Goal: Task Accomplishment & Management: Manage account settings

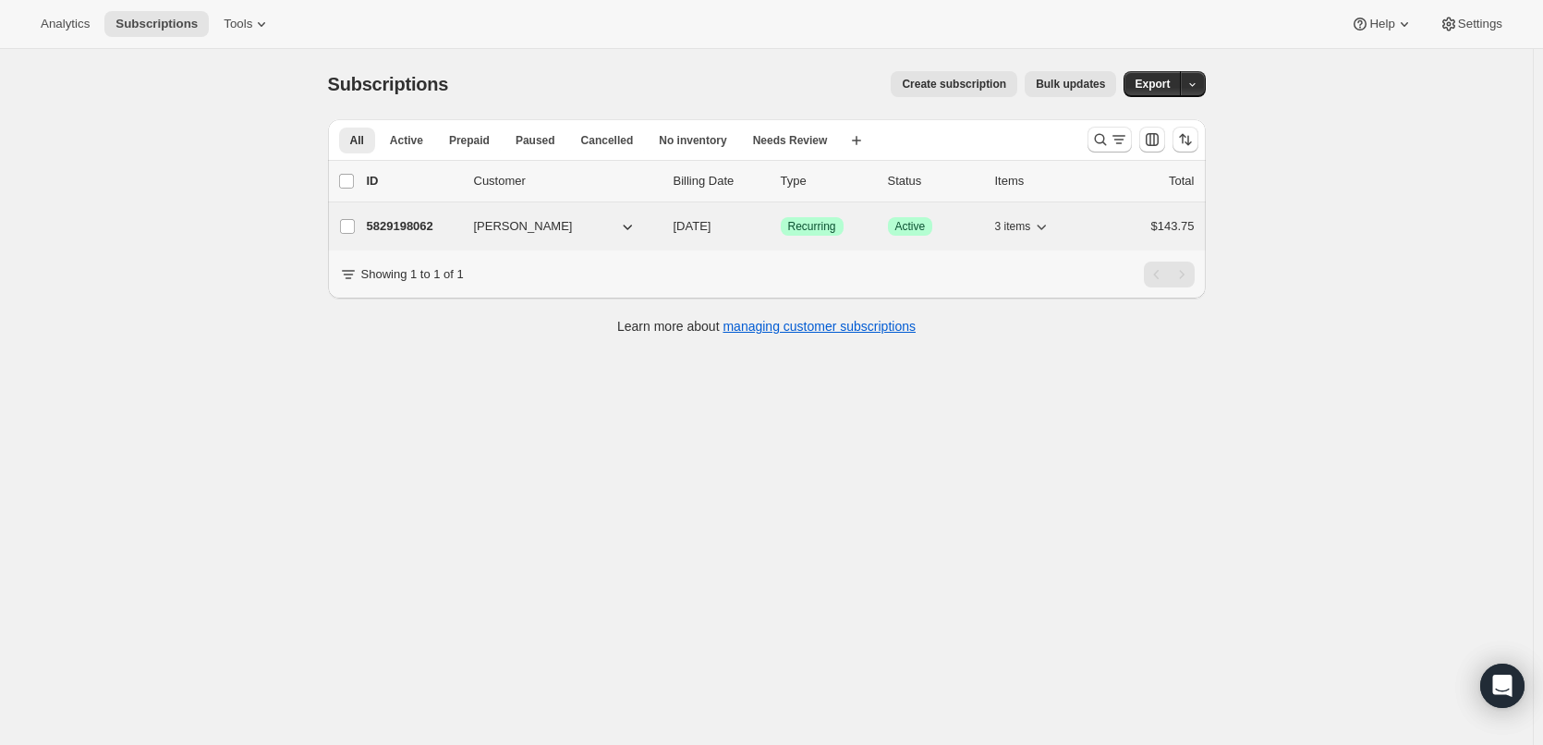
click at [508, 226] on span "[PERSON_NAME]" at bounding box center [523, 226] width 99 height 18
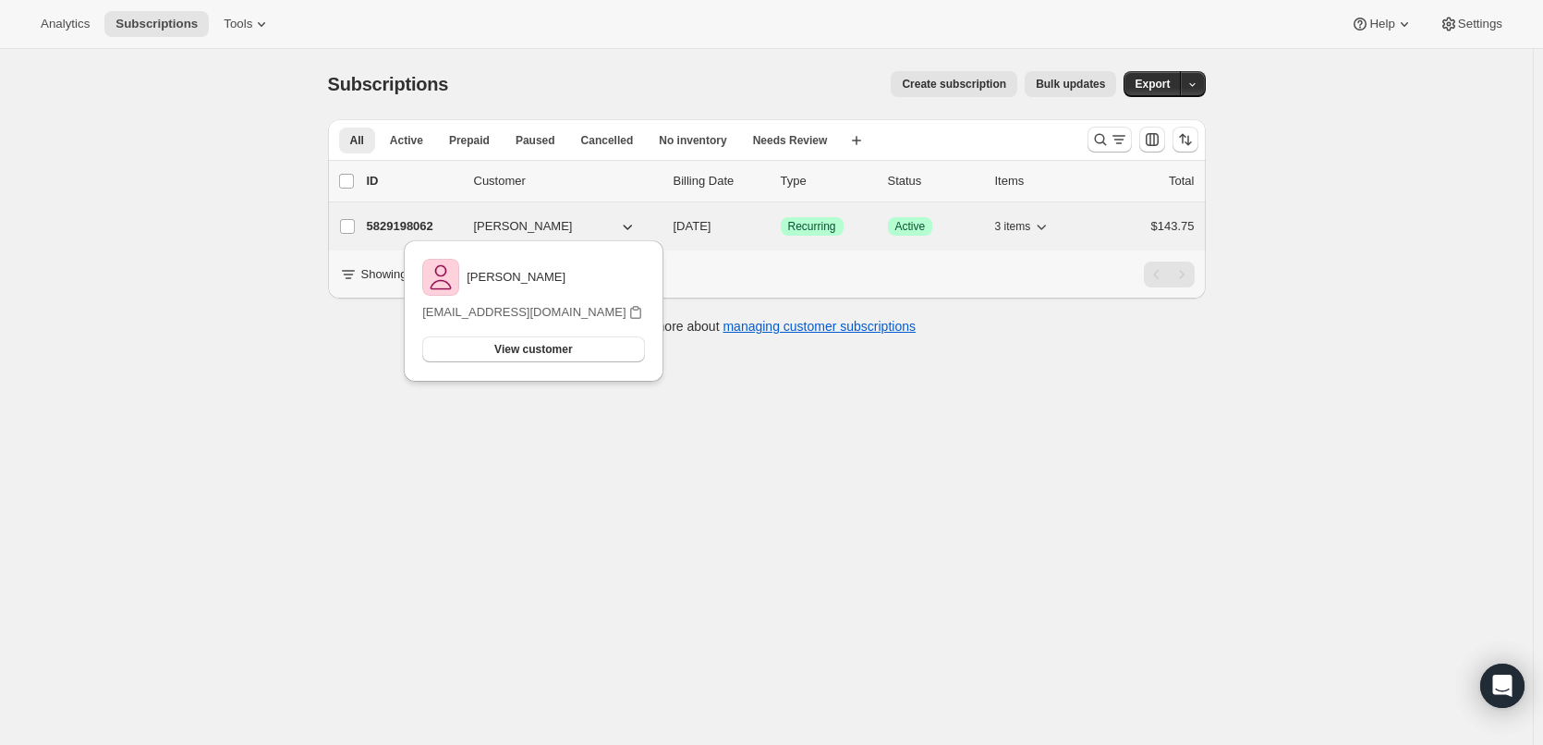
click at [435, 221] on p "5829198062" at bounding box center [413, 226] width 92 height 18
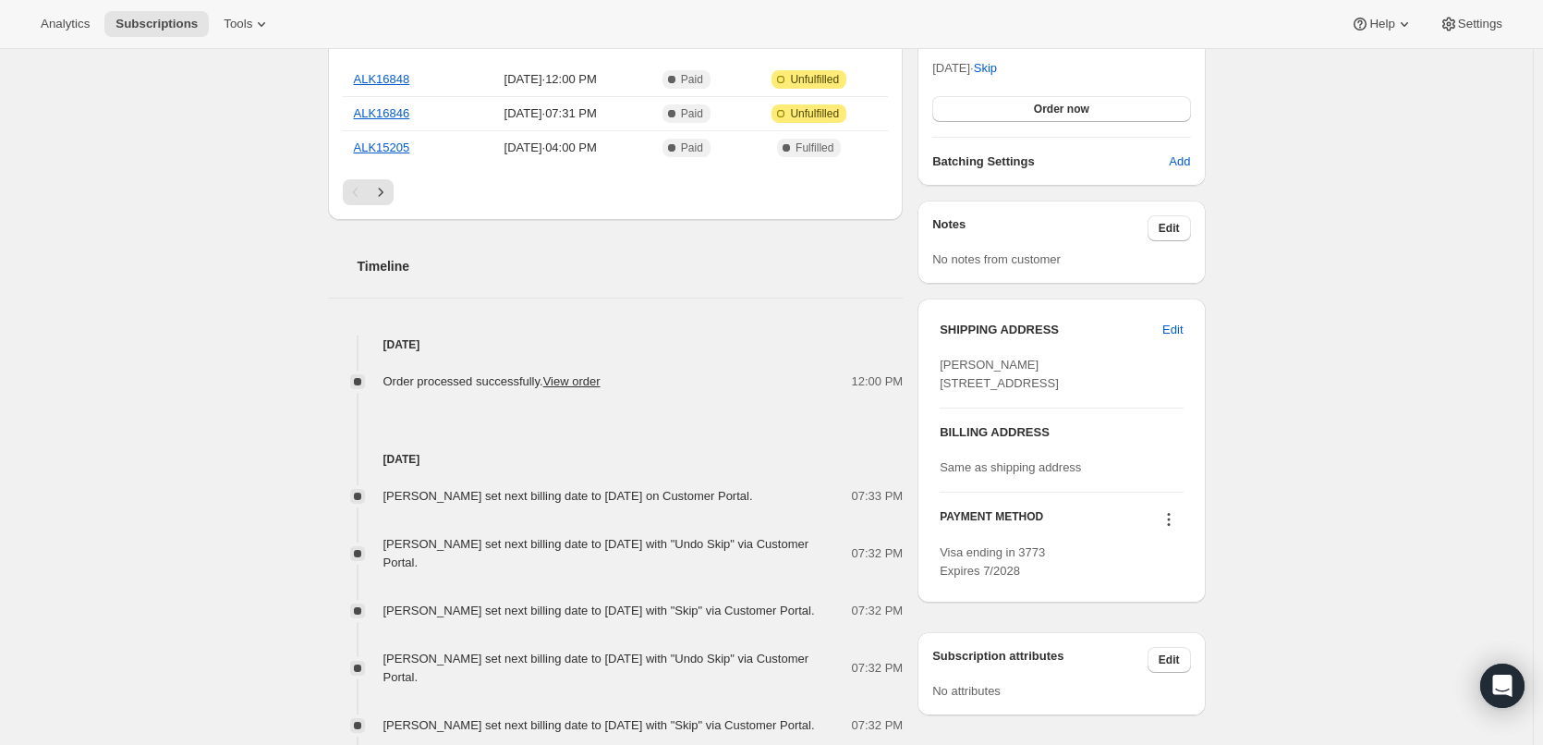
scroll to position [554, 0]
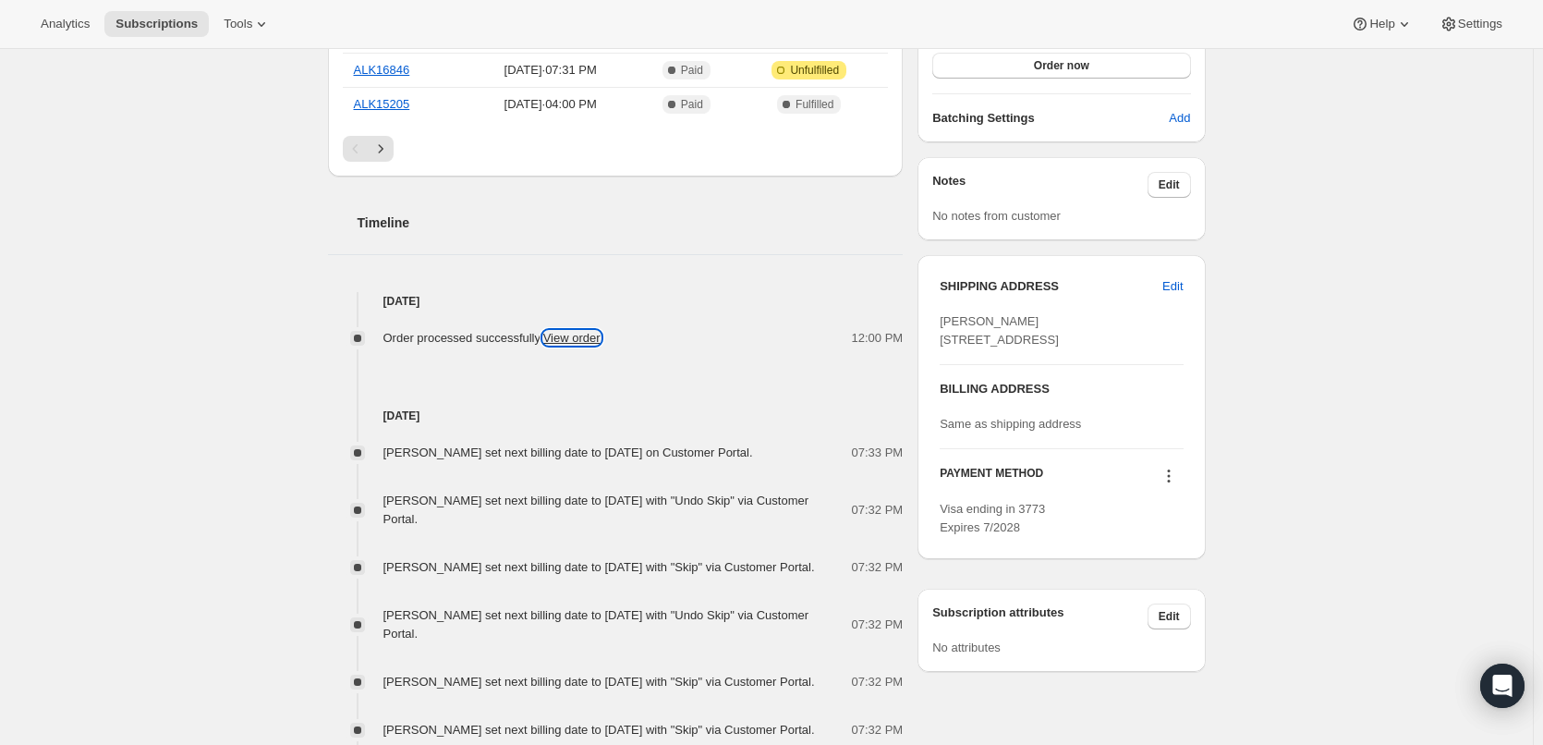
click at [575, 335] on link "View order" at bounding box center [571, 338] width 57 height 14
click at [1182, 283] on span "Edit" at bounding box center [1172, 286] width 20 height 18
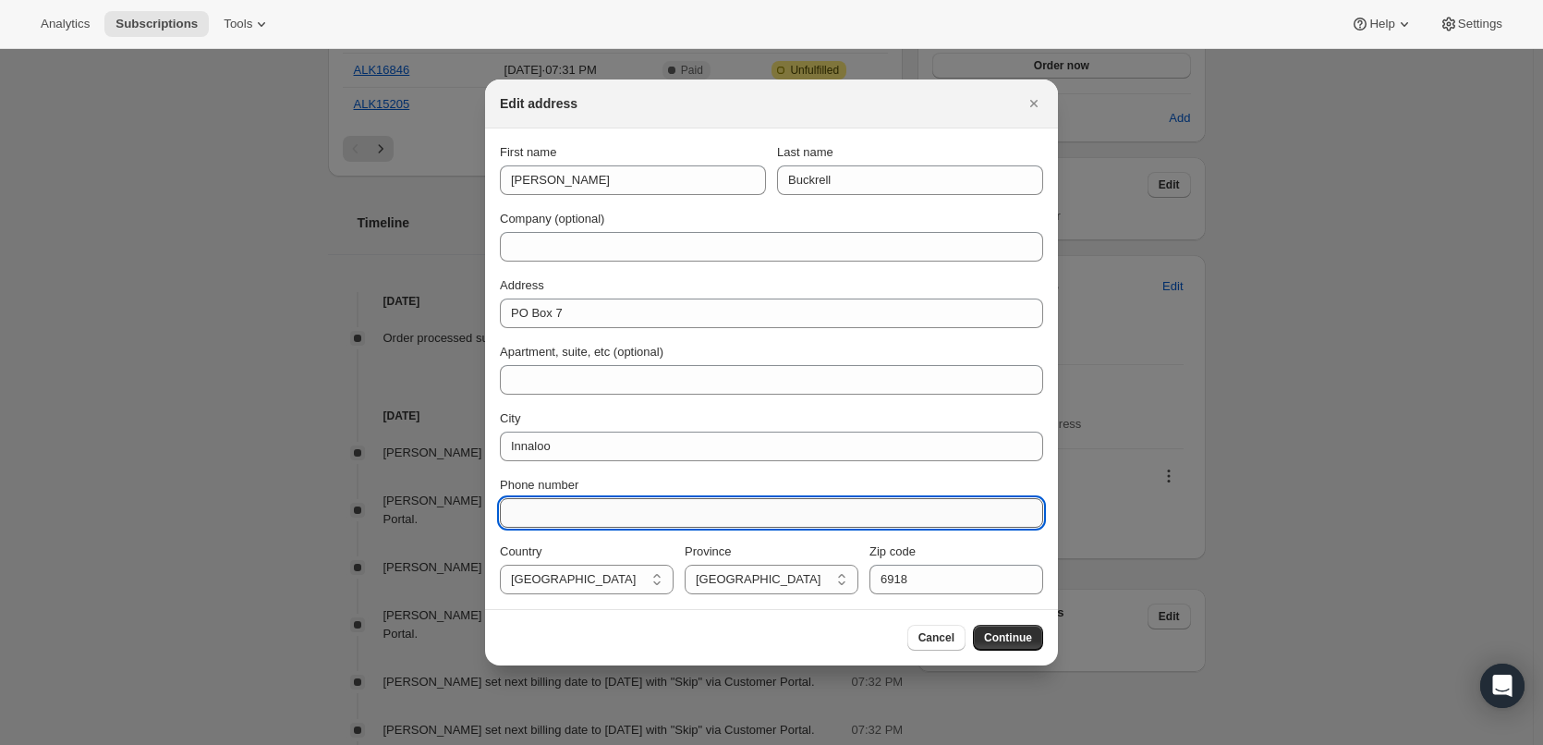
click at [541, 516] on input "Phone number" at bounding box center [771, 513] width 543 height 30
paste input "0458 527 793"
type input "0458 527 793"
click at [1018, 636] on span "Continue" at bounding box center [1008, 637] width 48 height 15
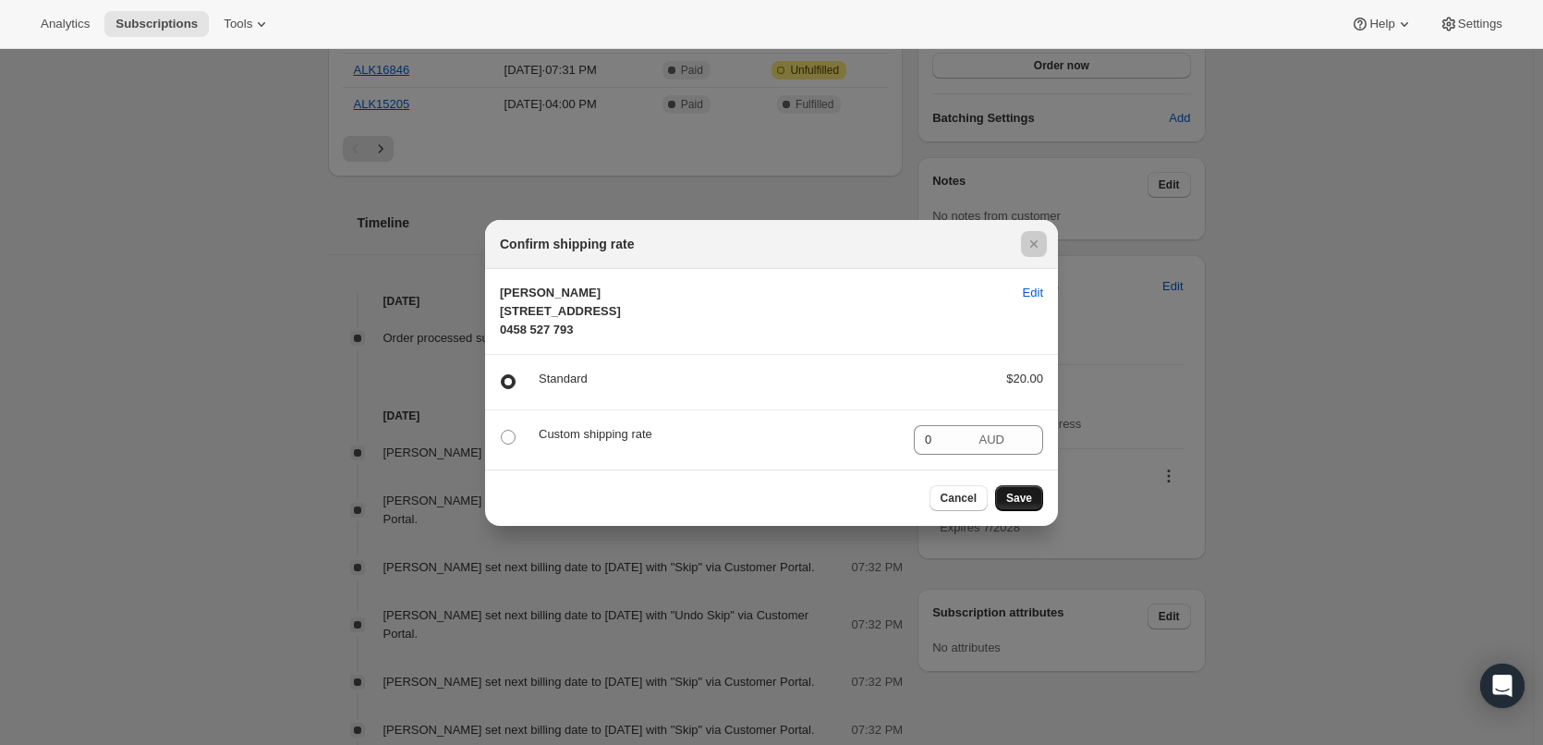
click at [1018, 636] on div at bounding box center [771, 372] width 1543 height 745
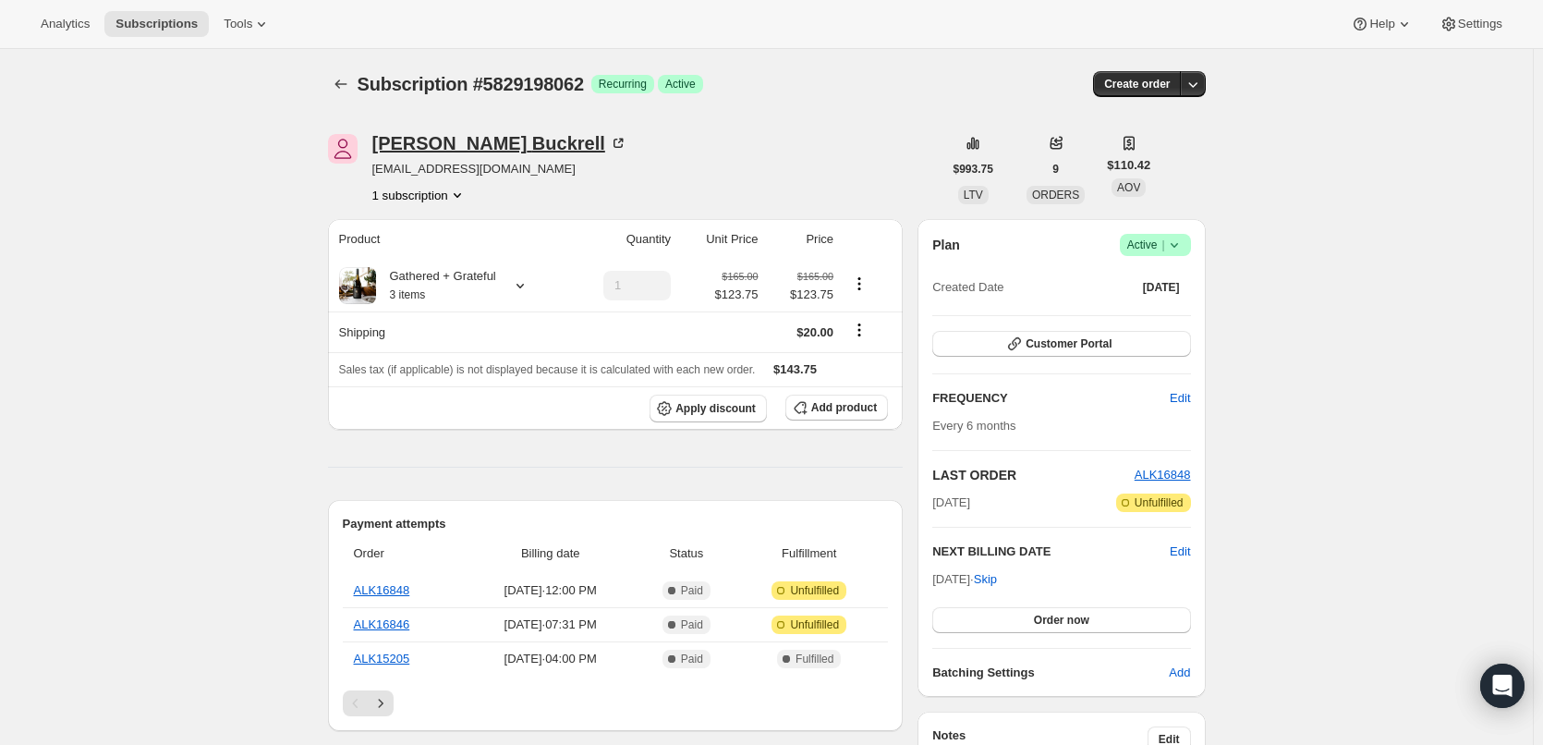
click at [404, 144] on div "Jill Buckrell" at bounding box center [499, 143] width 255 height 18
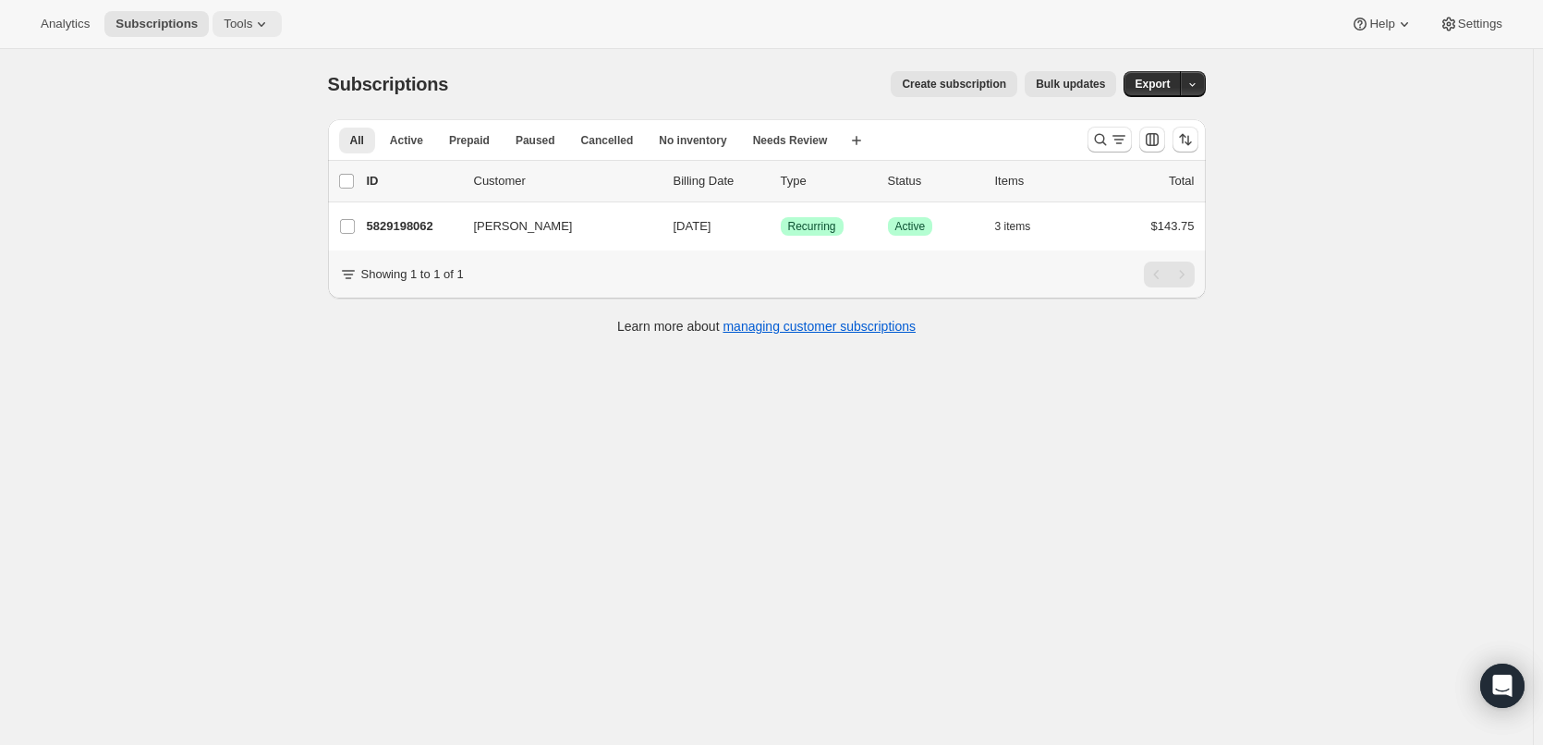
click at [253, 21] on icon at bounding box center [261, 24] width 18 height 18
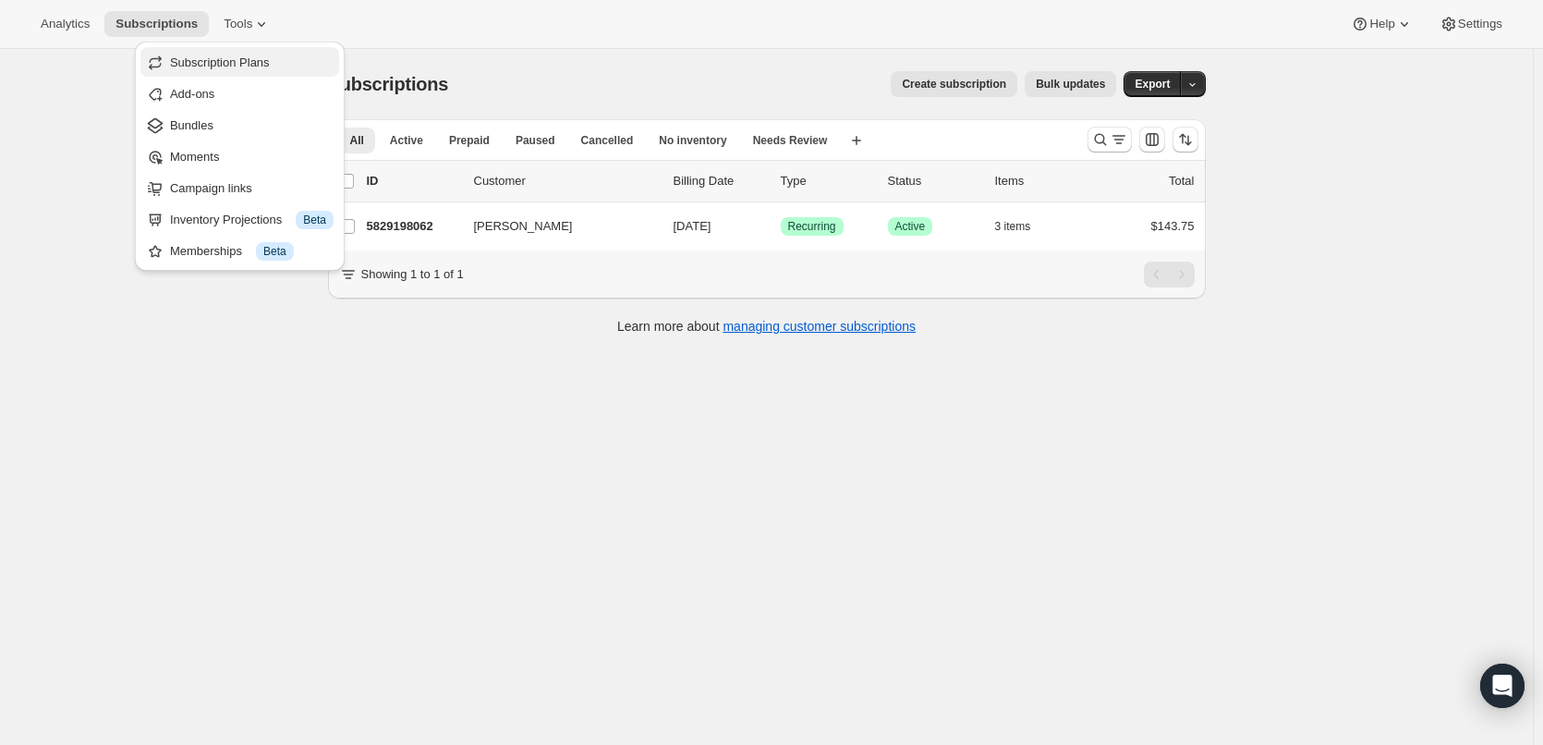
click at [243, 62] on span "Subscription Plans" at bounding box center [220, 62] width 100 height 14
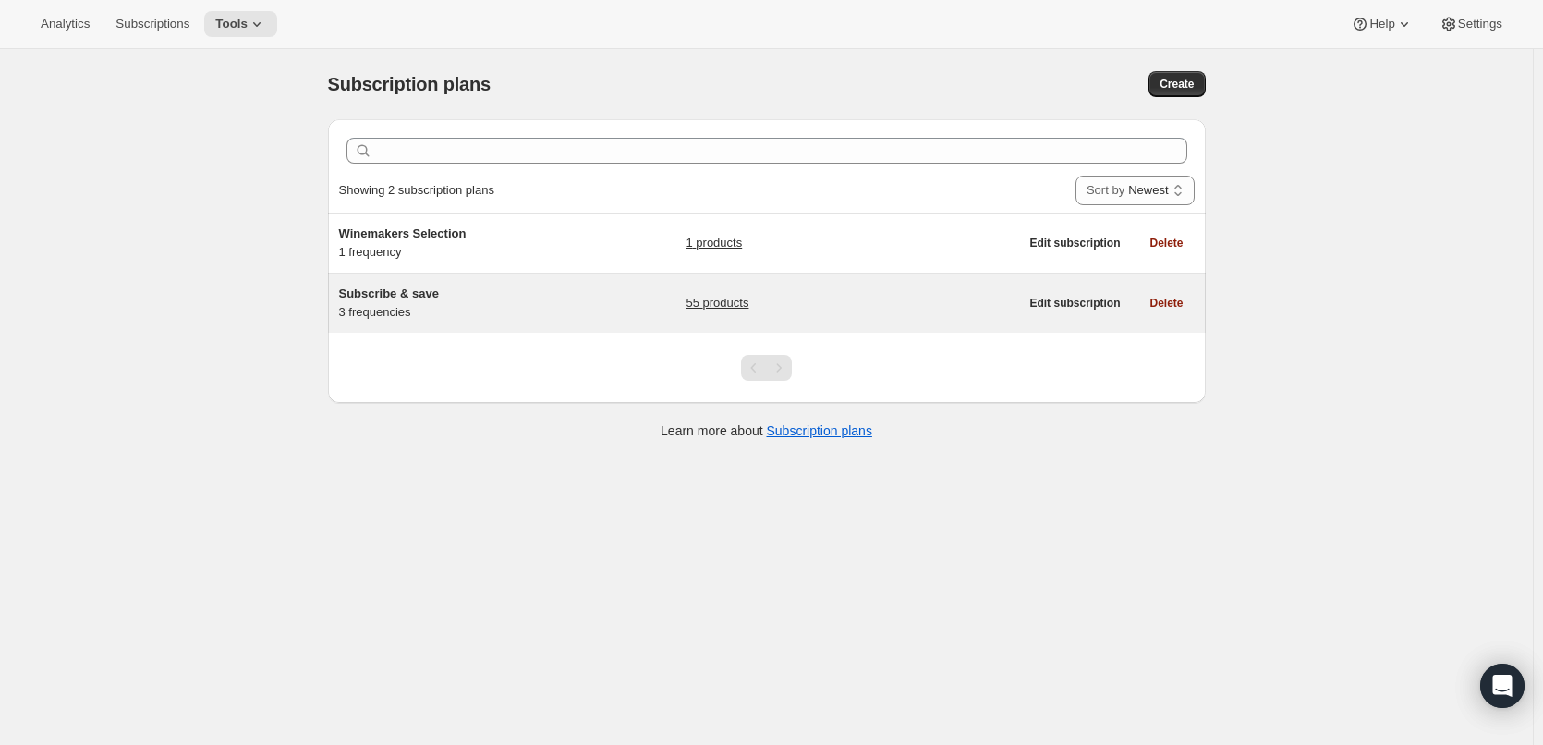
click at [529, 299] on h5 "Subscribe & save" at bounding box center [454, 294] width 231 height 18
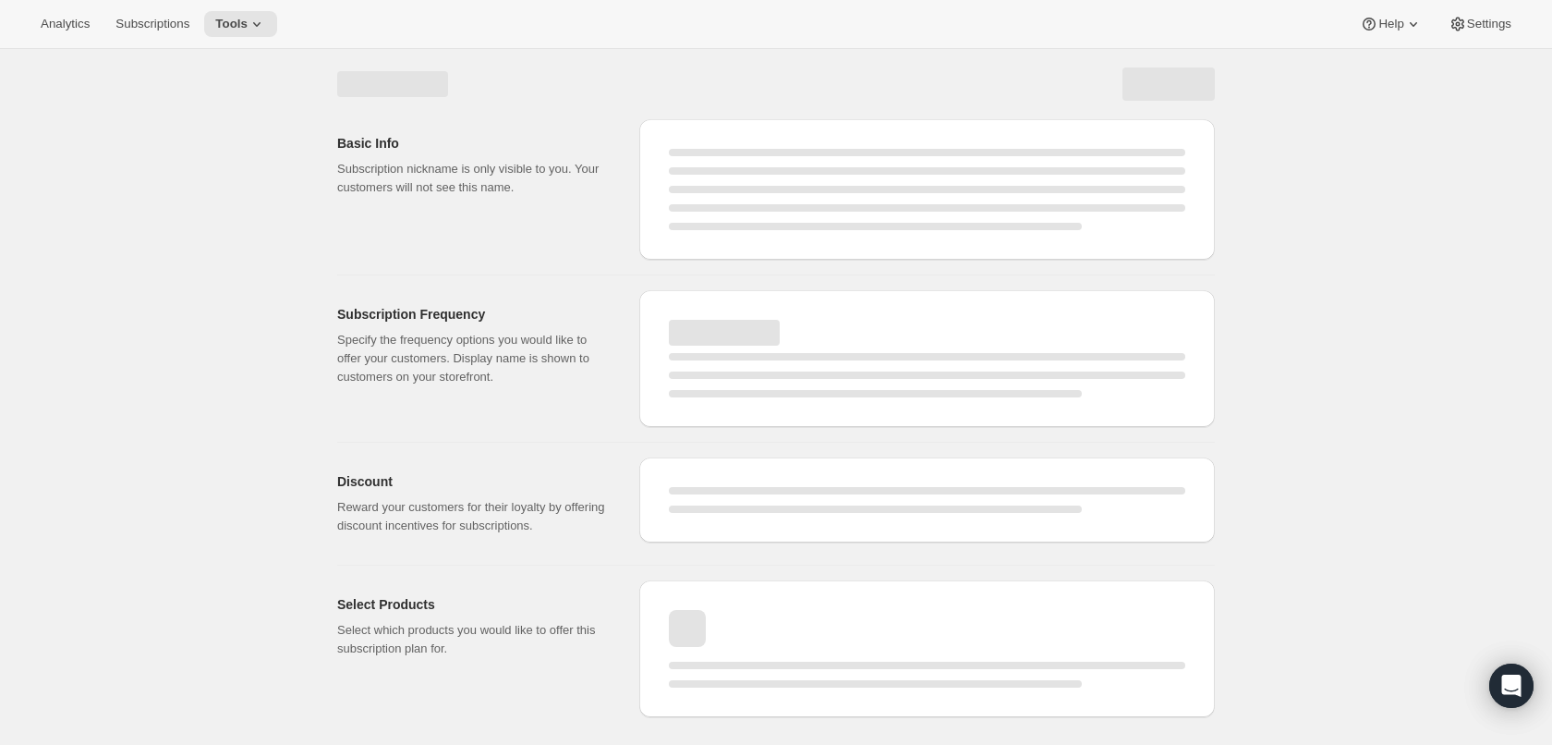
select select "WEEK"
select select "MONTH"
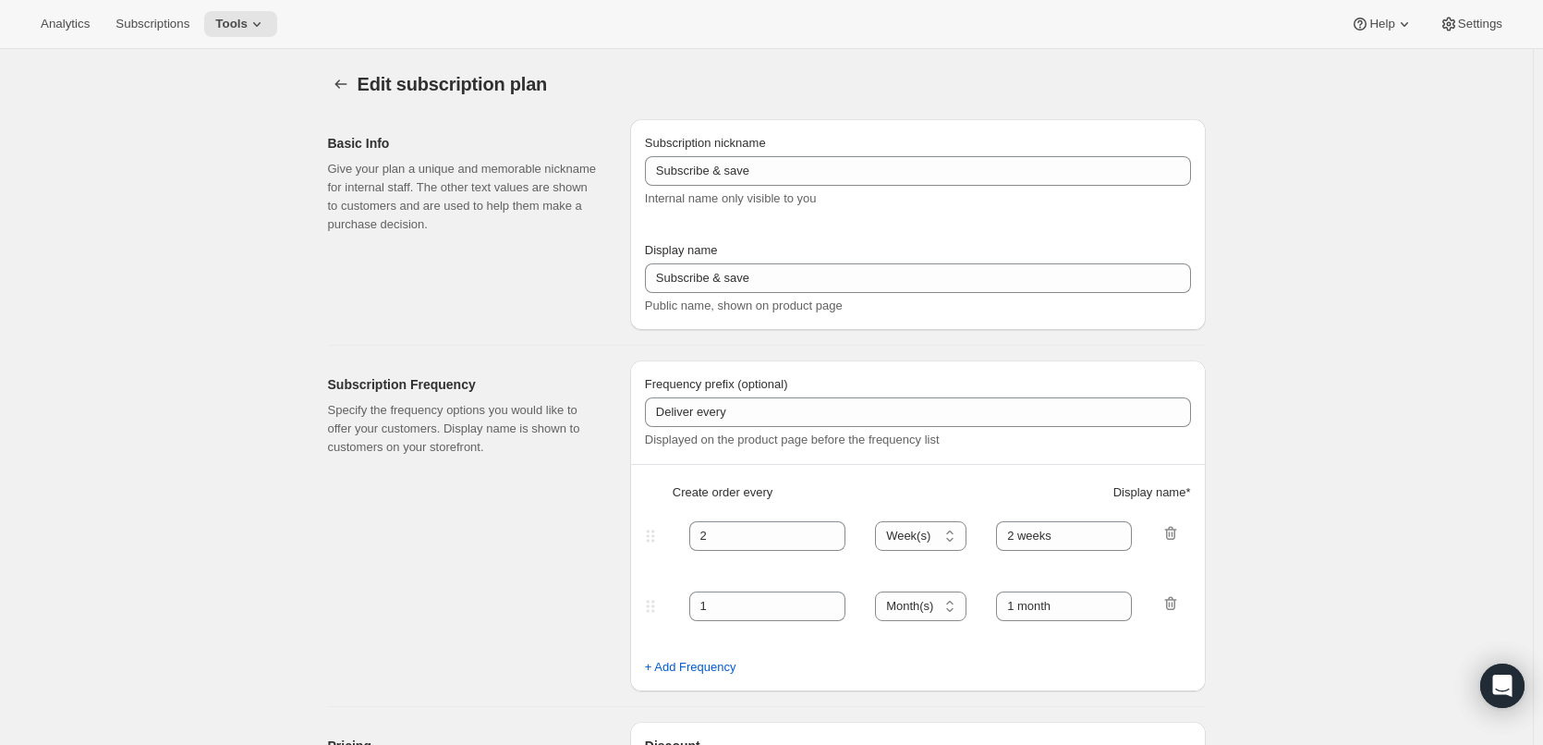
checkbox input "true"
type input "Every"
type input "1"
select select "MONTH"
type input "1 month (Save 25%)"
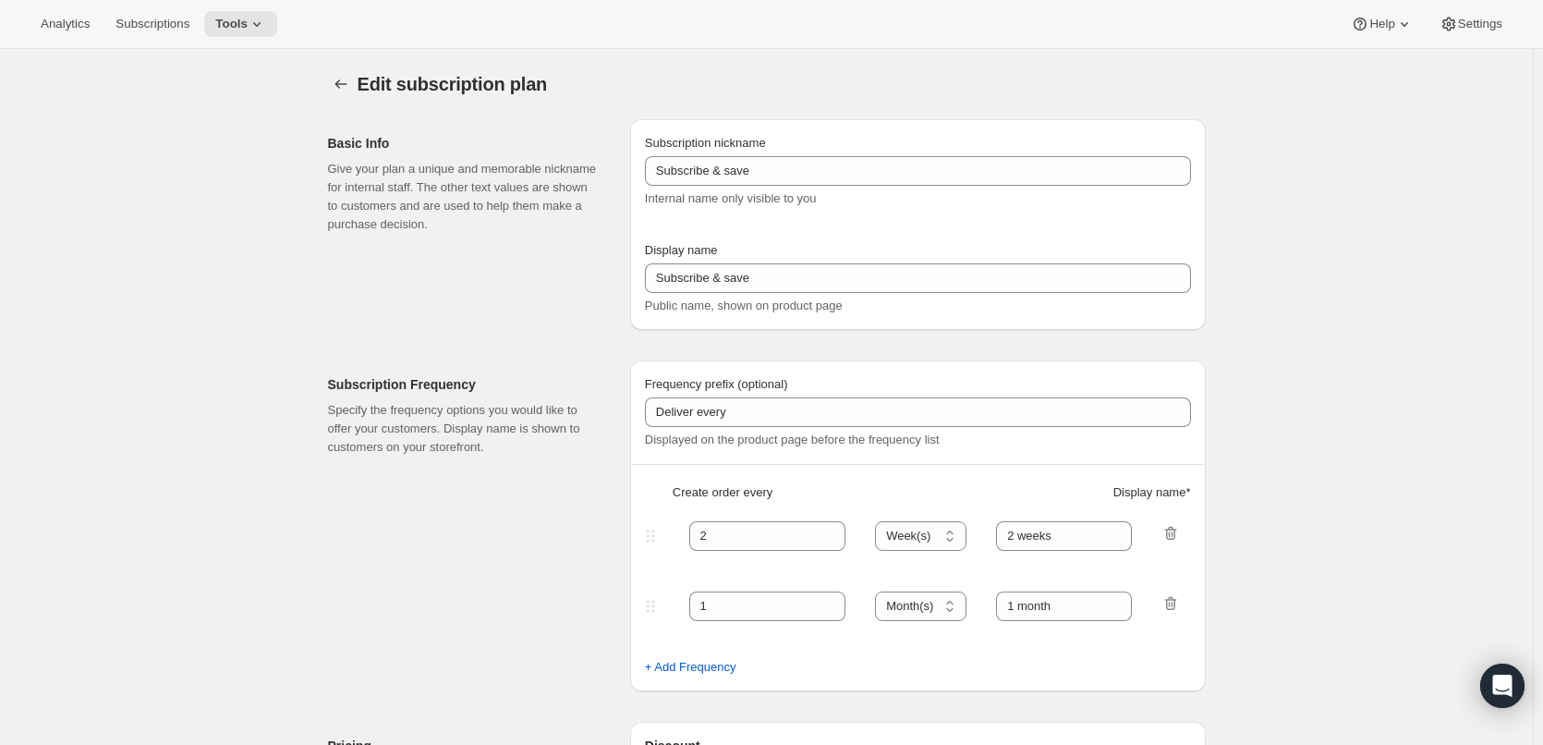
type input "3"
type input "3 months (Save 25%)"
type input "25"
select select "MONTH"
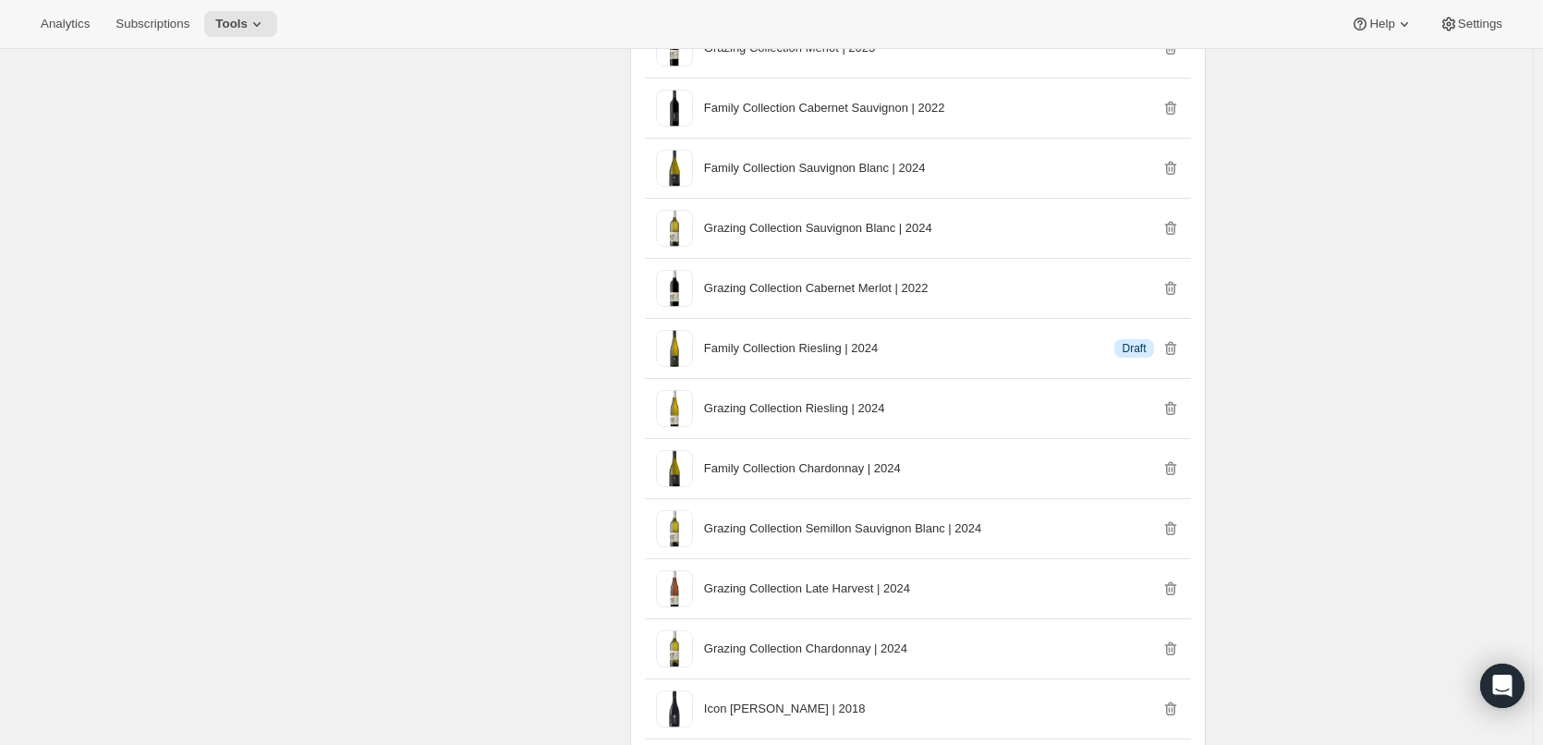
scroll to position [2865, 0]
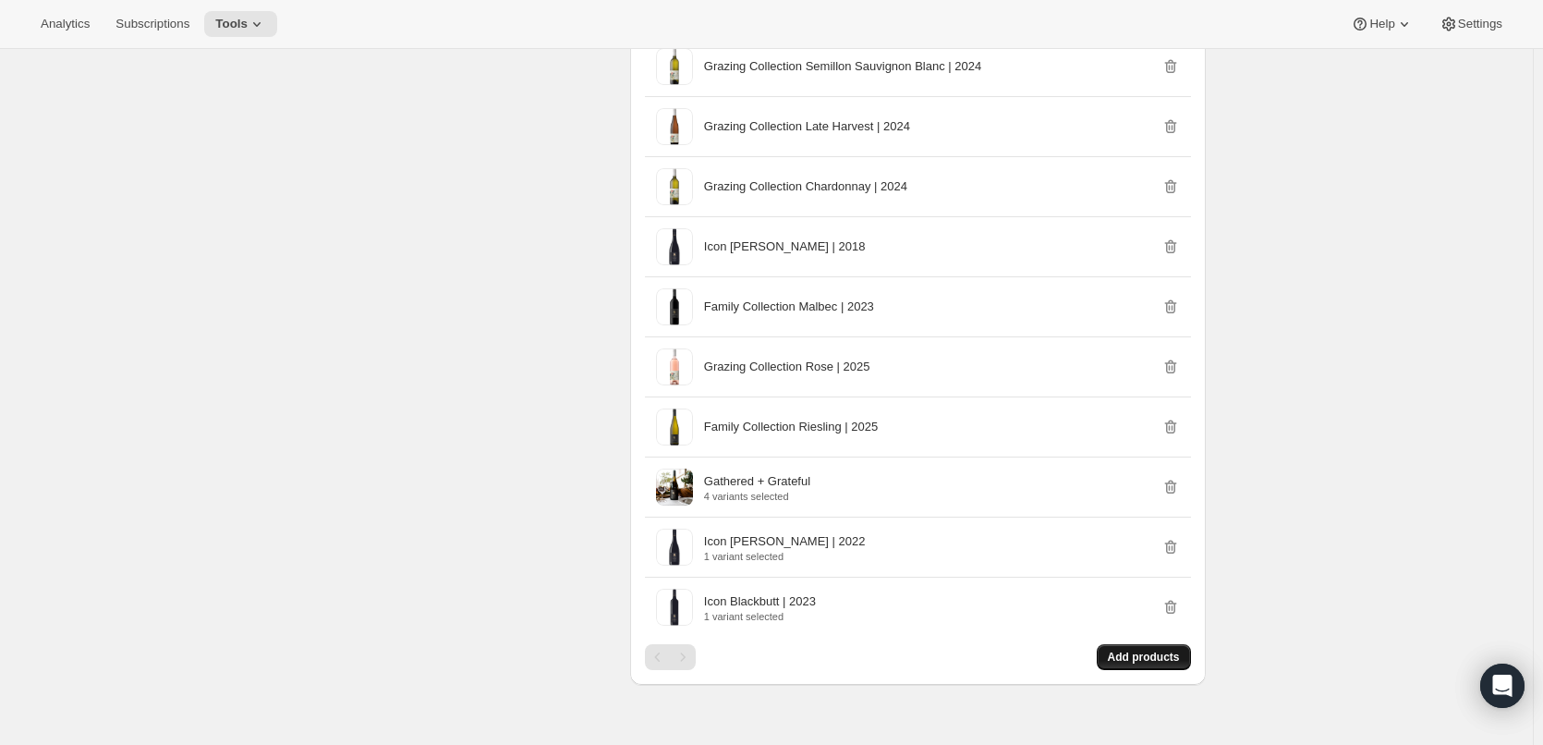
click at [1137, 653] on span "Add products" at bounding box center [1144, 657] width 72 height 15
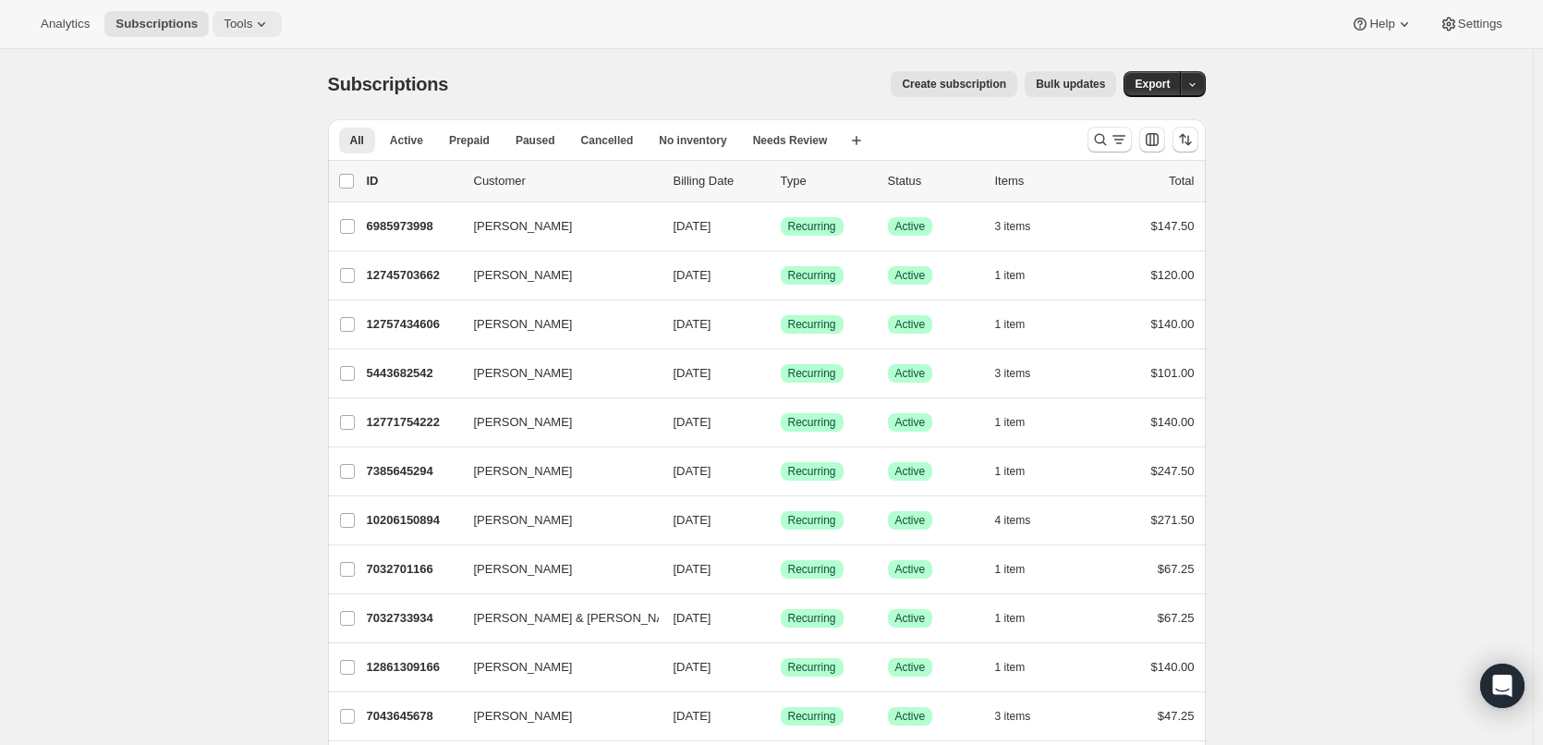
click at [256, 21] on icon at bounding box center [261, 24] width 18 height 18
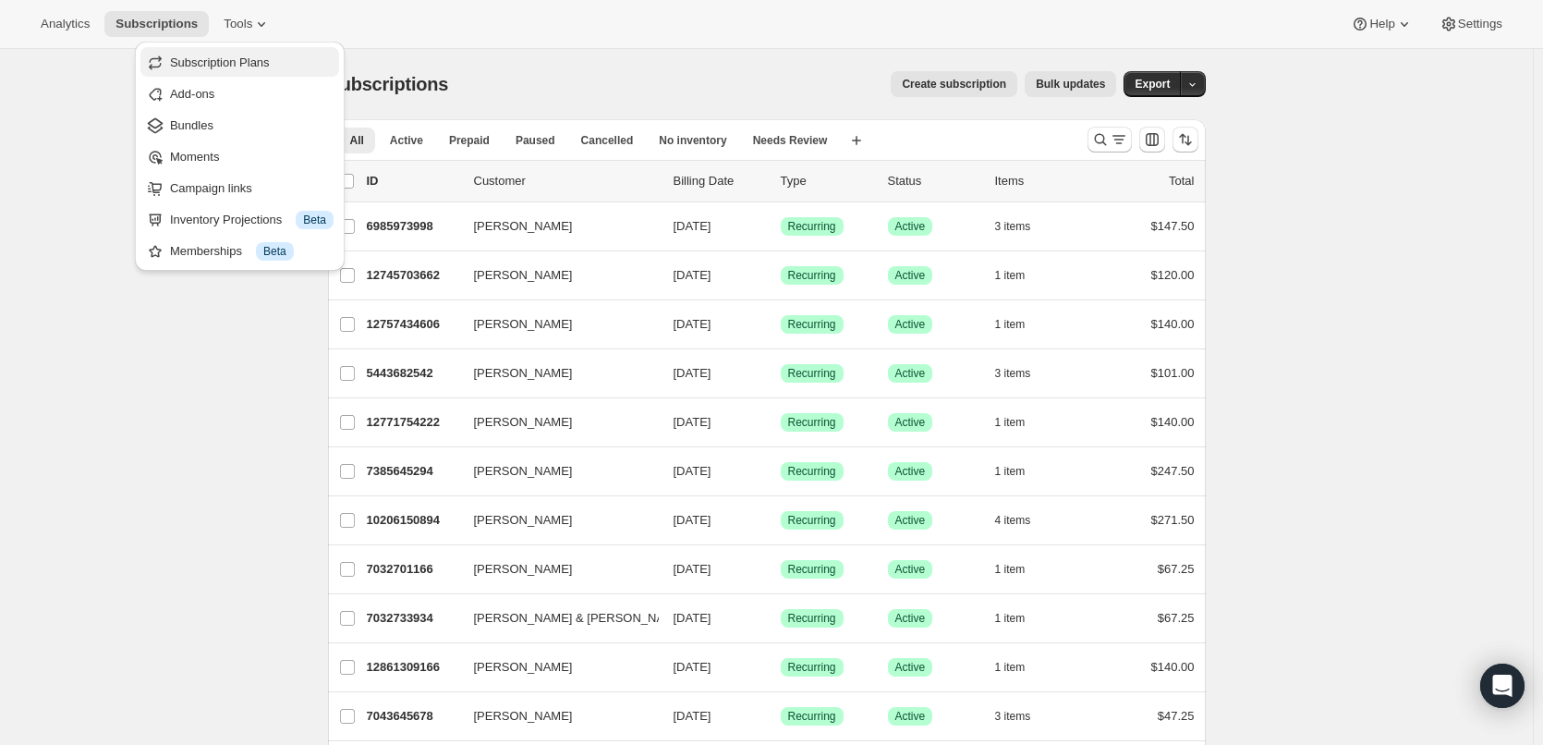
click at [189, 61] on span "Subscription Plans" at bounding box center [220, 62] width 100 height 14
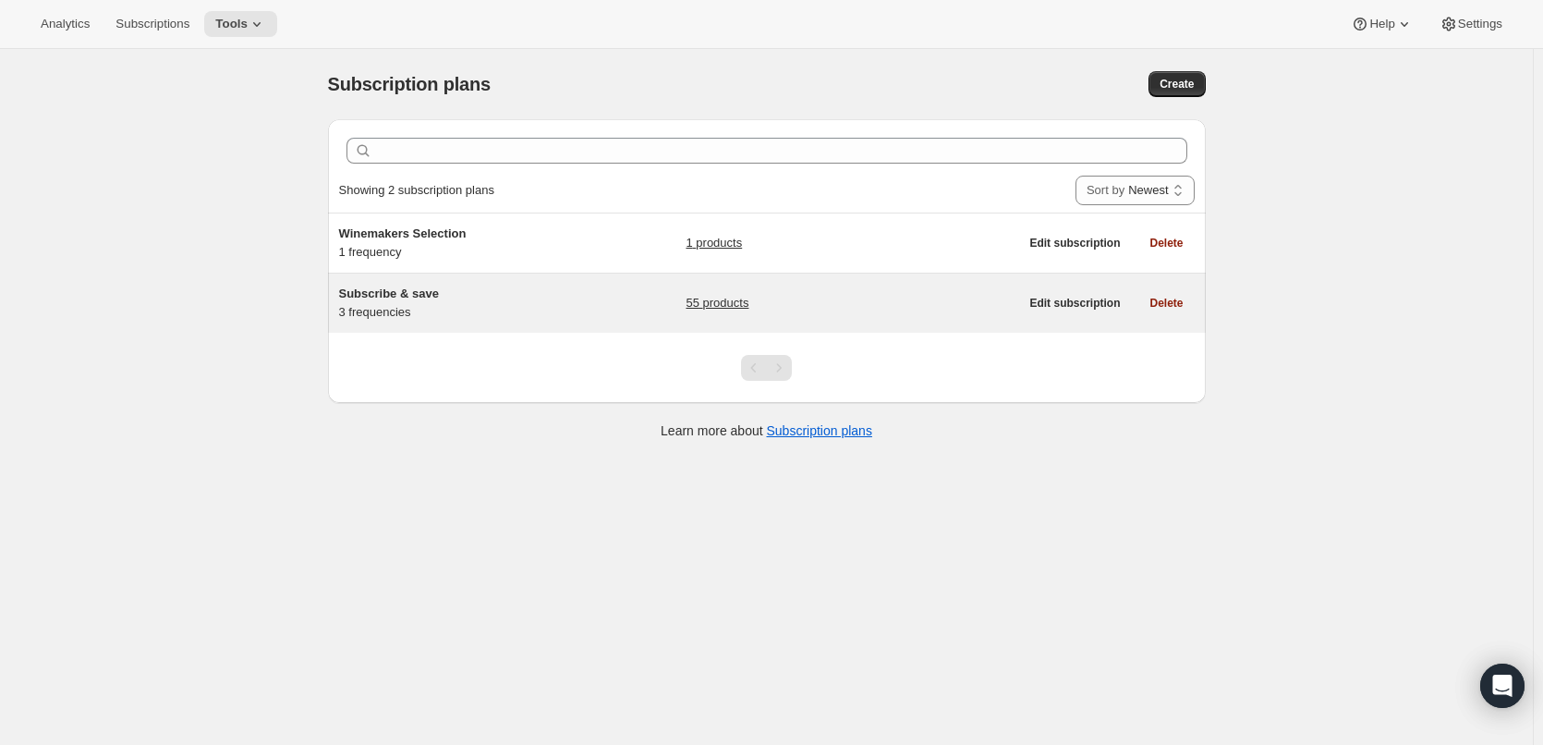
click at [633, 296] on div "Subscribe & save 3 frequencies 55 products" at bounding box center [679, 303] width 680 height 37
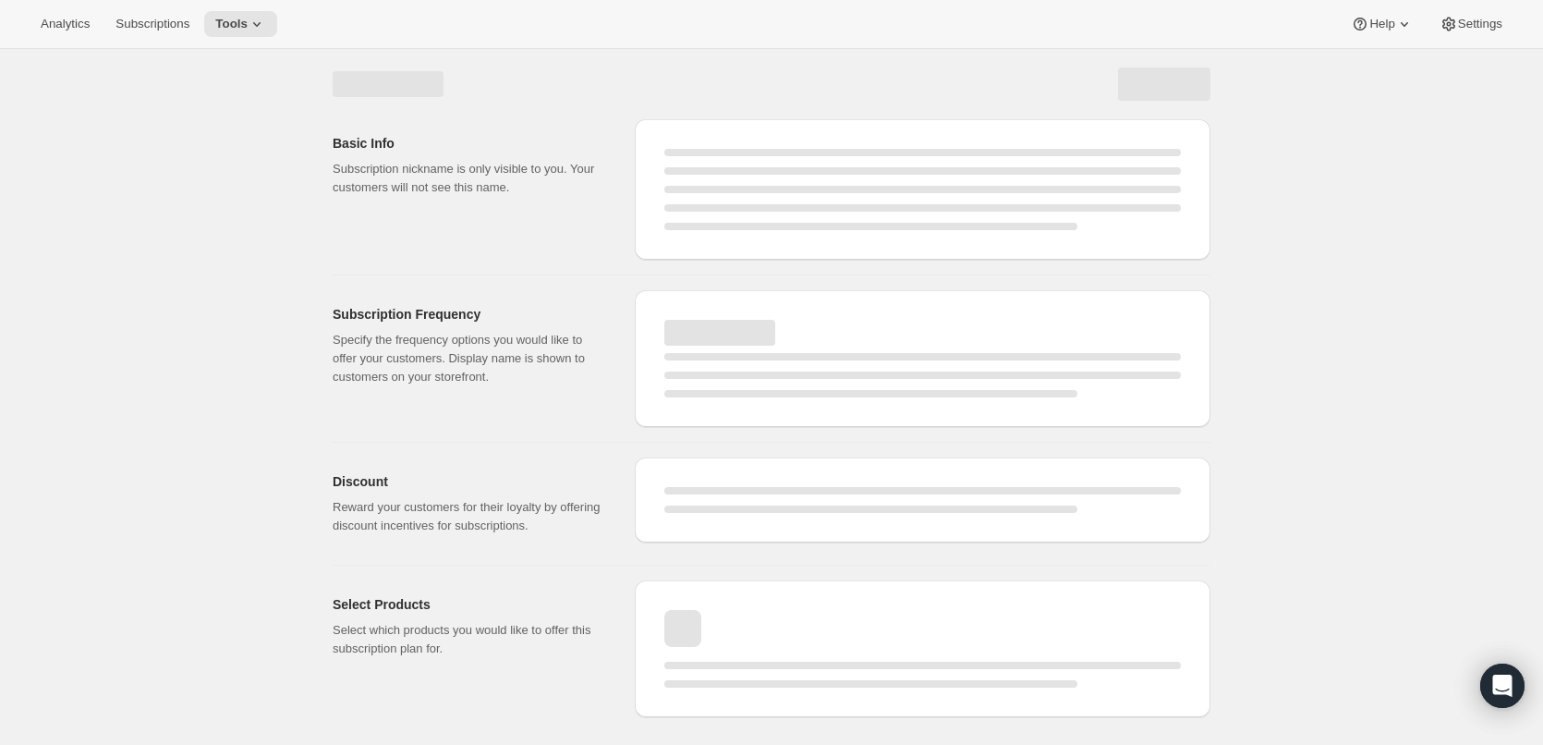
select select "WEEK"
select select "MONTH"
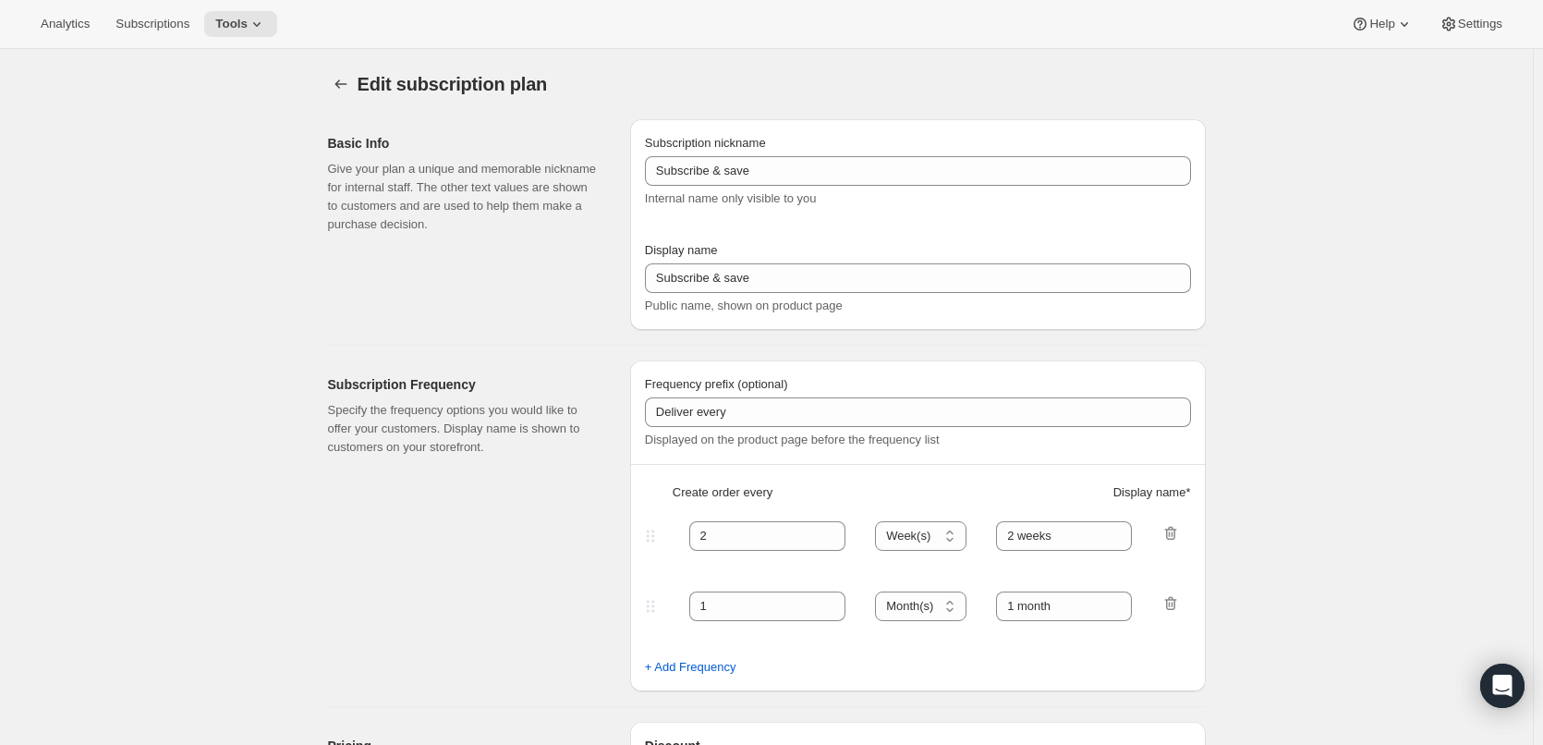
type input "Every"
type input "1"
select select "MONTH"
type input "1 month (Save 25%)"
type input "3"
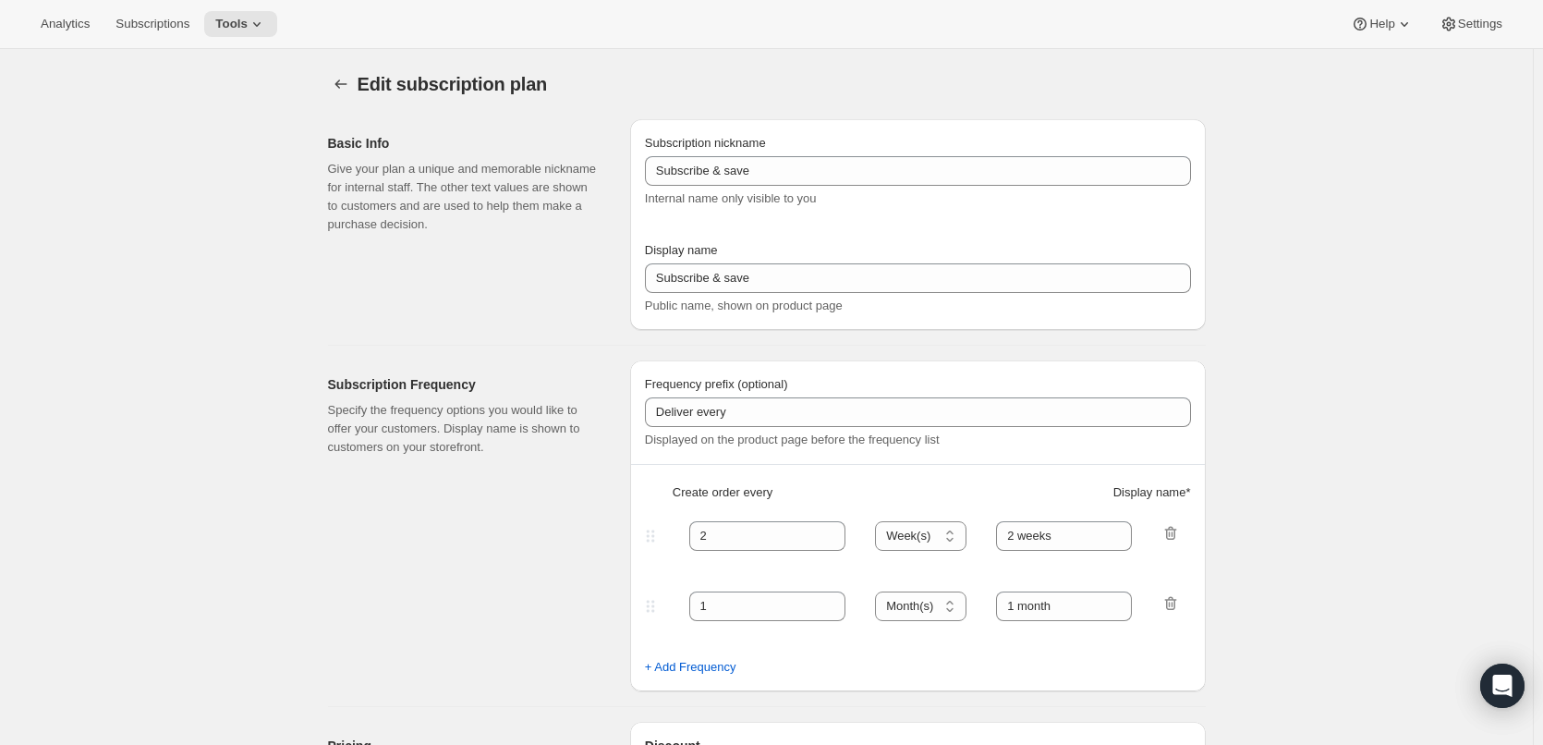
type input "3 months (Save 25%)"
type input "25"
select select "MONTH"
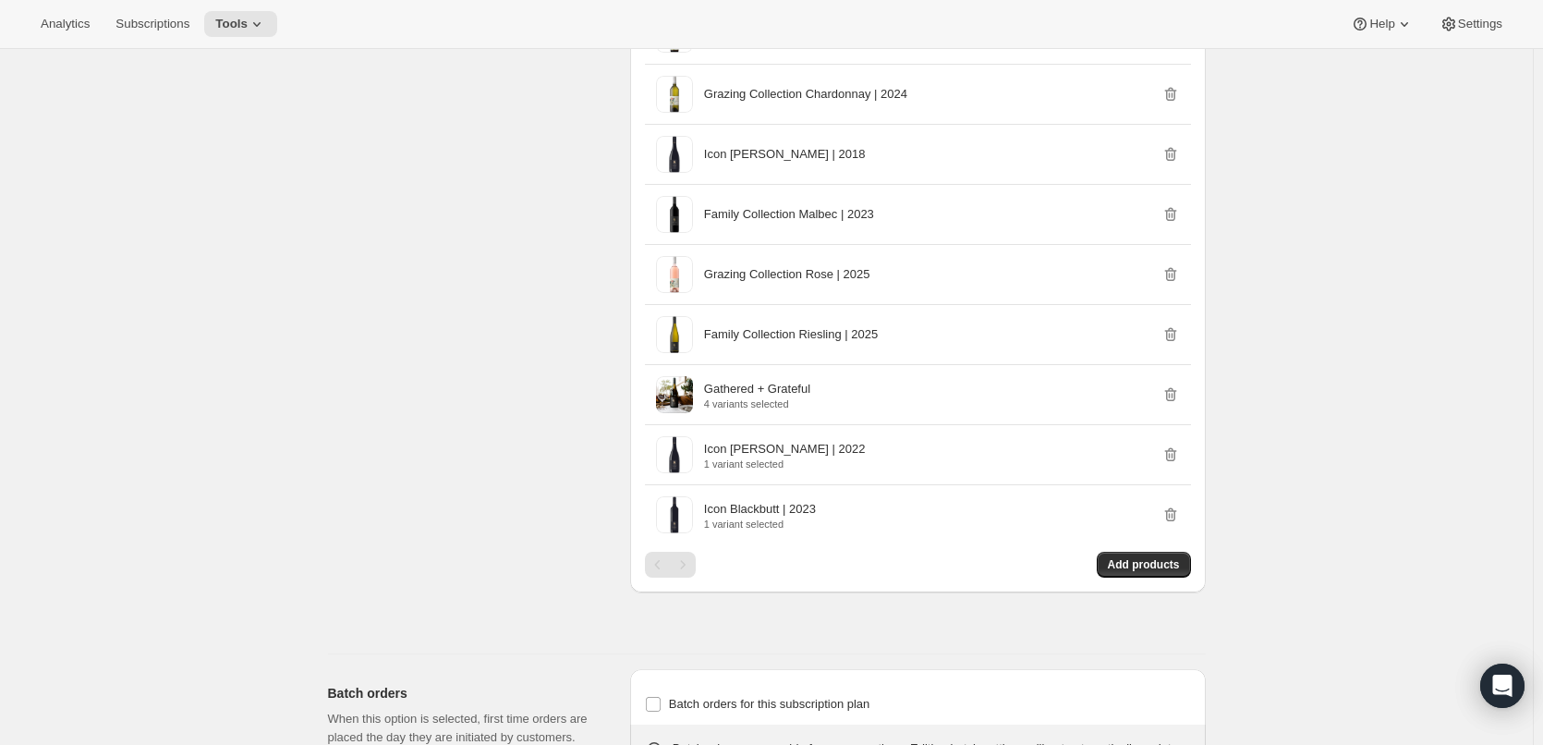
scroll to position [3285, 0]
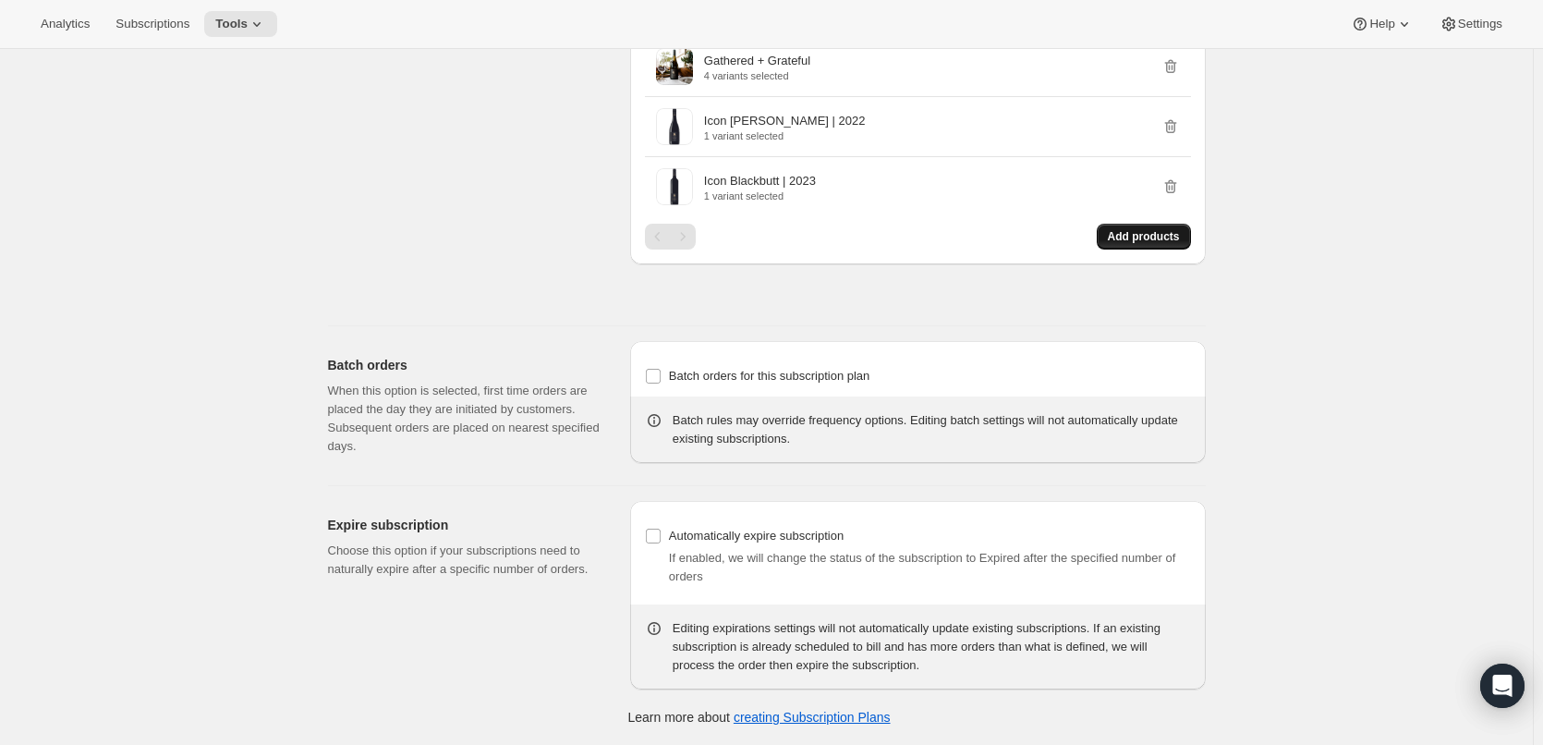
click at [1146, 237] on span "Add products" at bounding box center [1144, 236] width 72 height 15
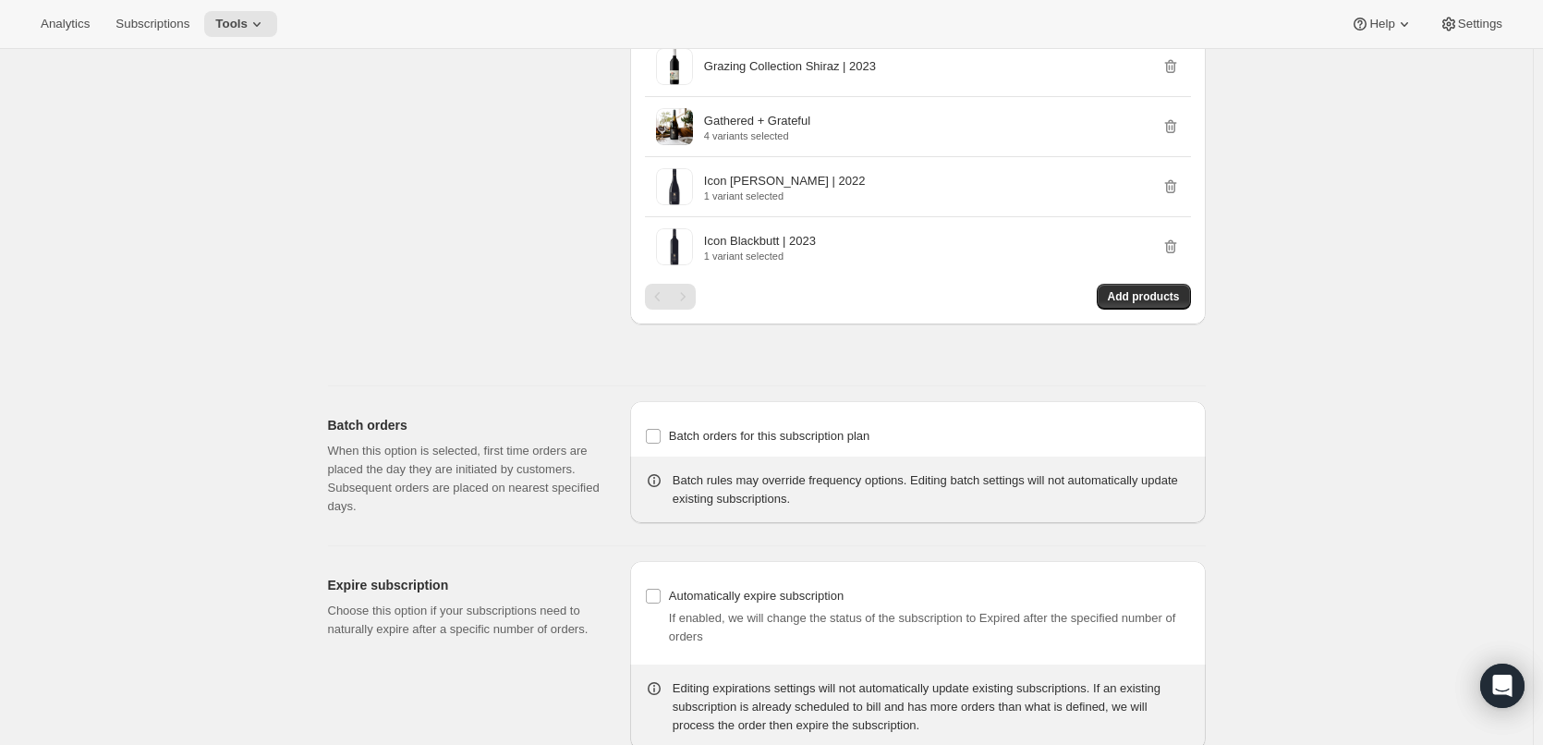
scroll to position [3008, 0]
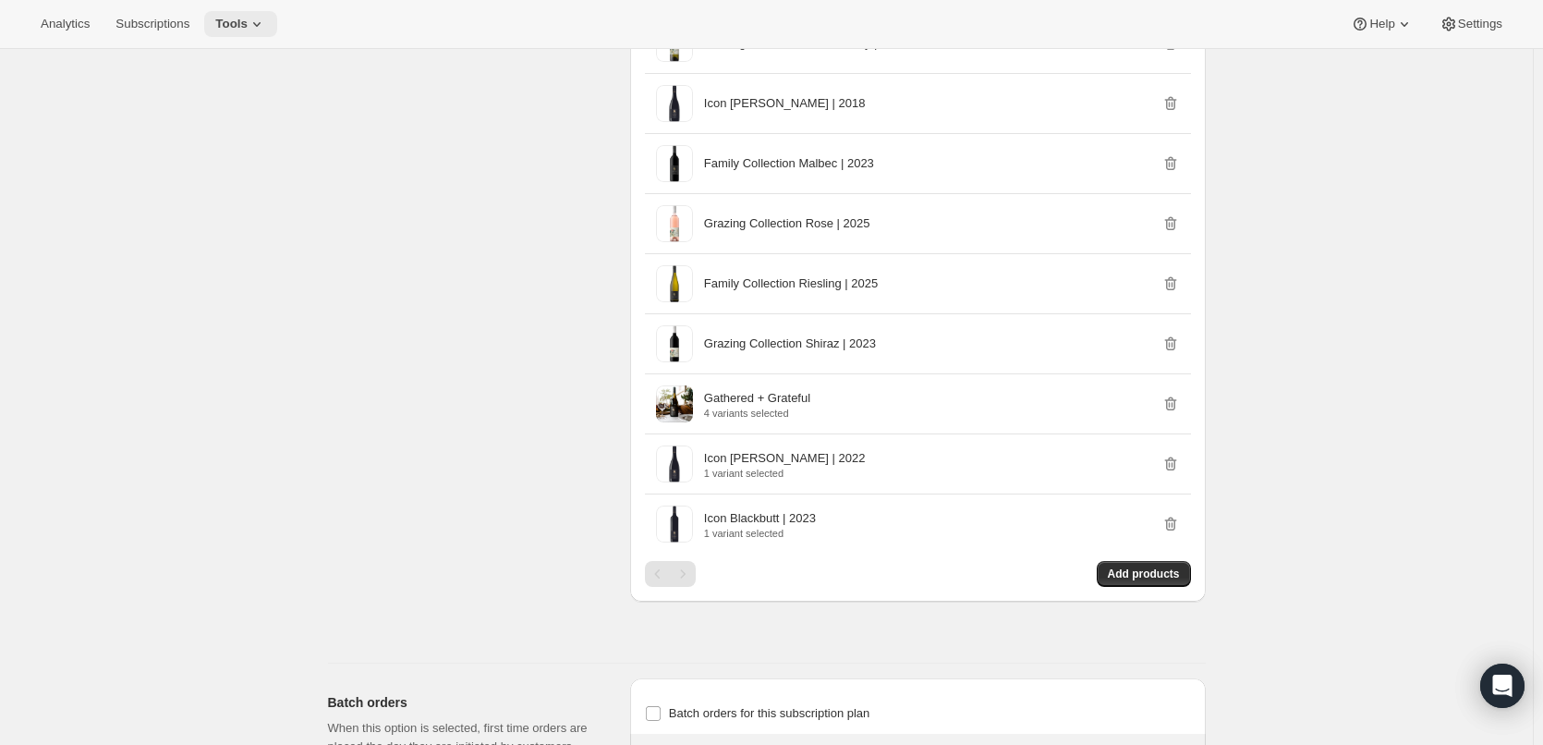
click at [251, 19] on icon at bounding box center [257, 24] width 18 height 18
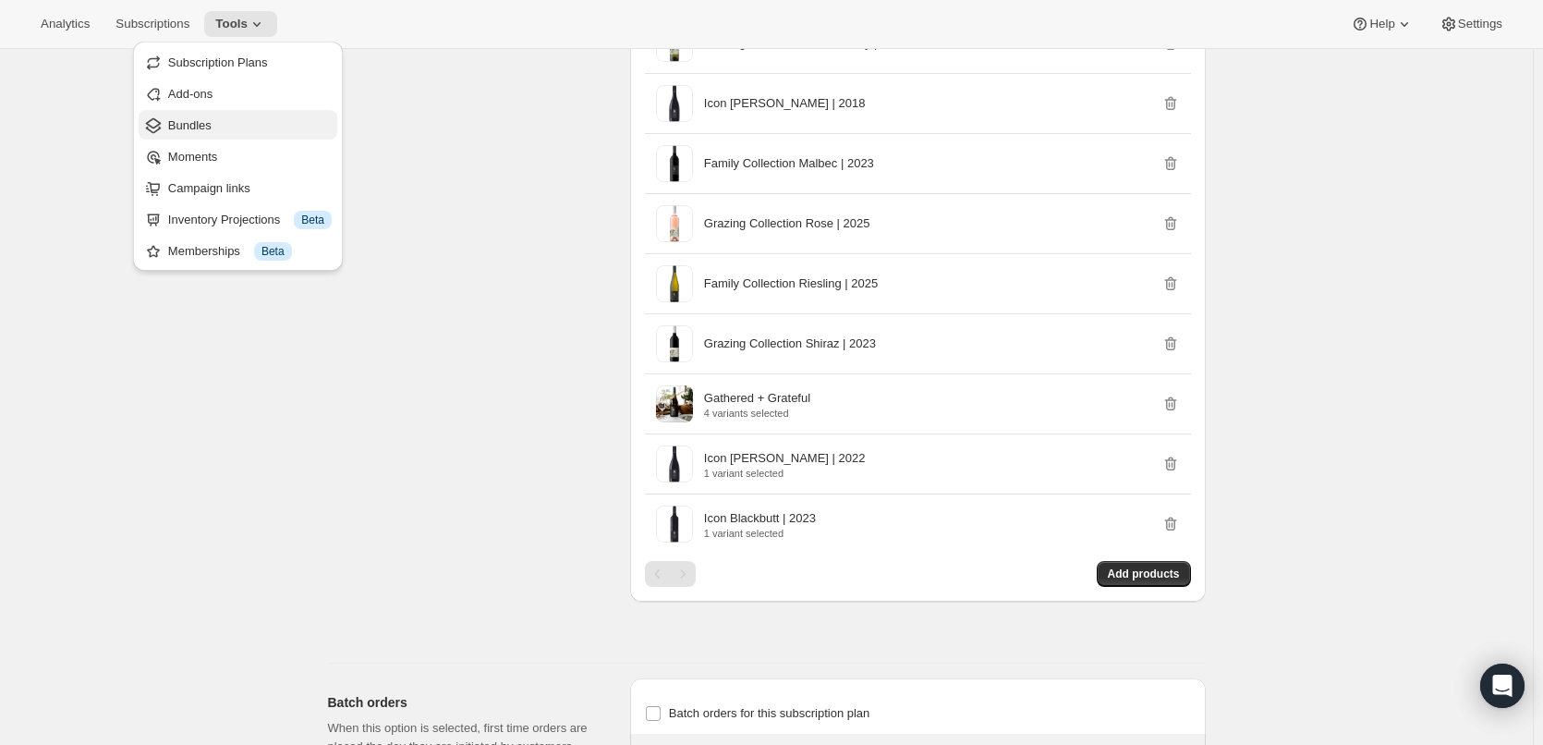
click at [220, 127] on span "Bundles" at bounding box center [250, 125] width 164 height 18
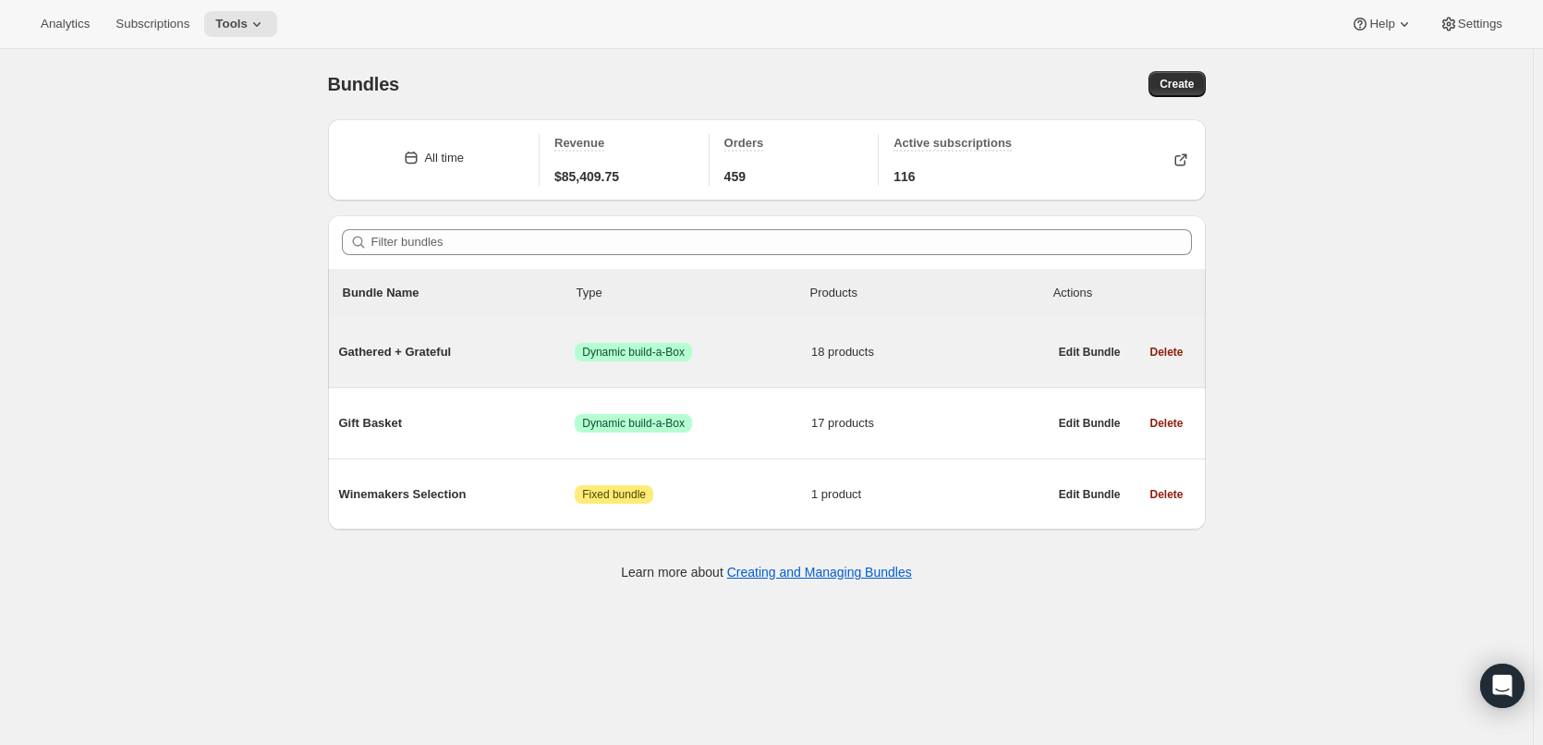
click at [481, 339] on div "Gathered + Grateful Success Dynamic build-a-Box 18 products" at bounding box center [693, 352] width 709 height 48
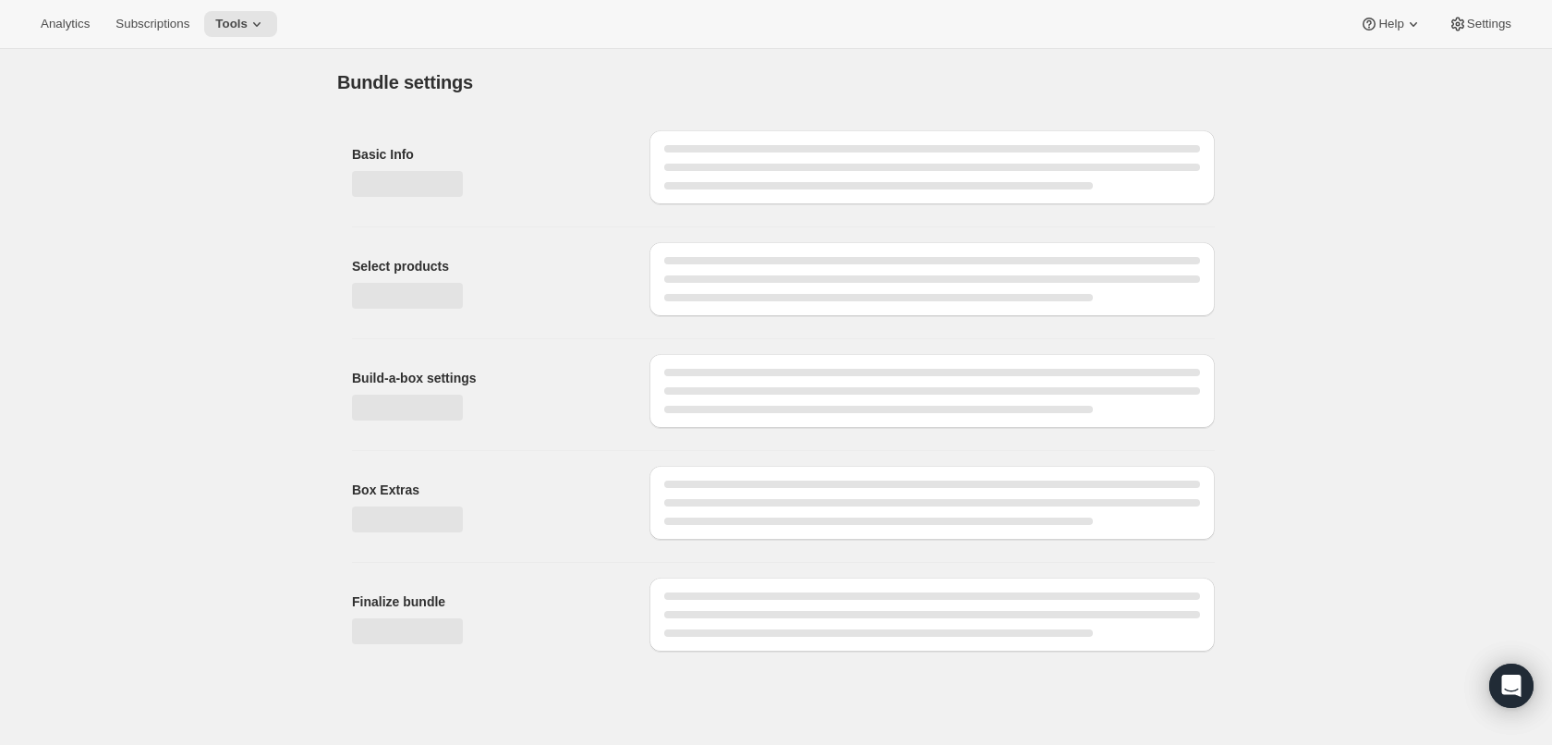
type input "Gathered + Grateful"
radio input "true"
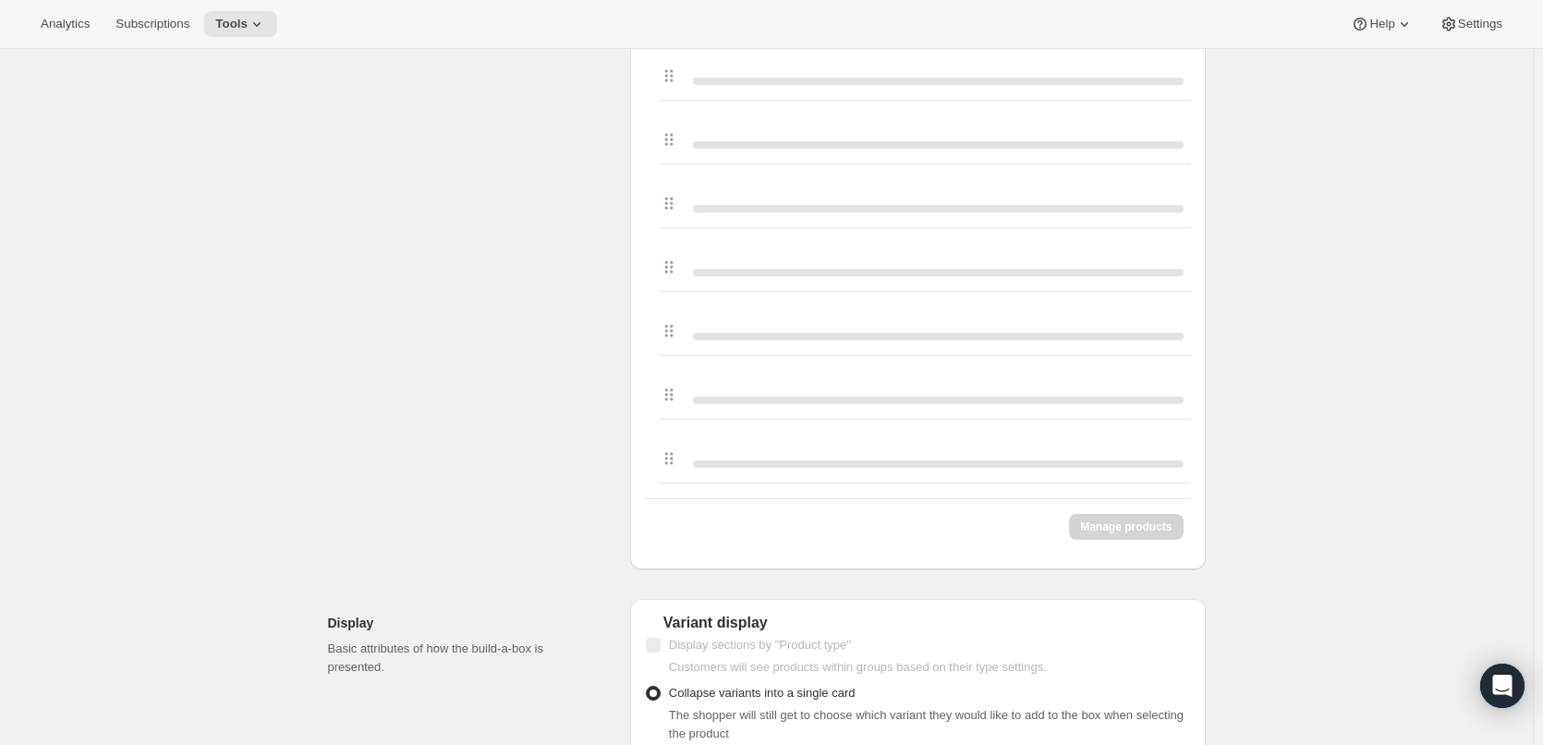
scroll to position [1294, 0]
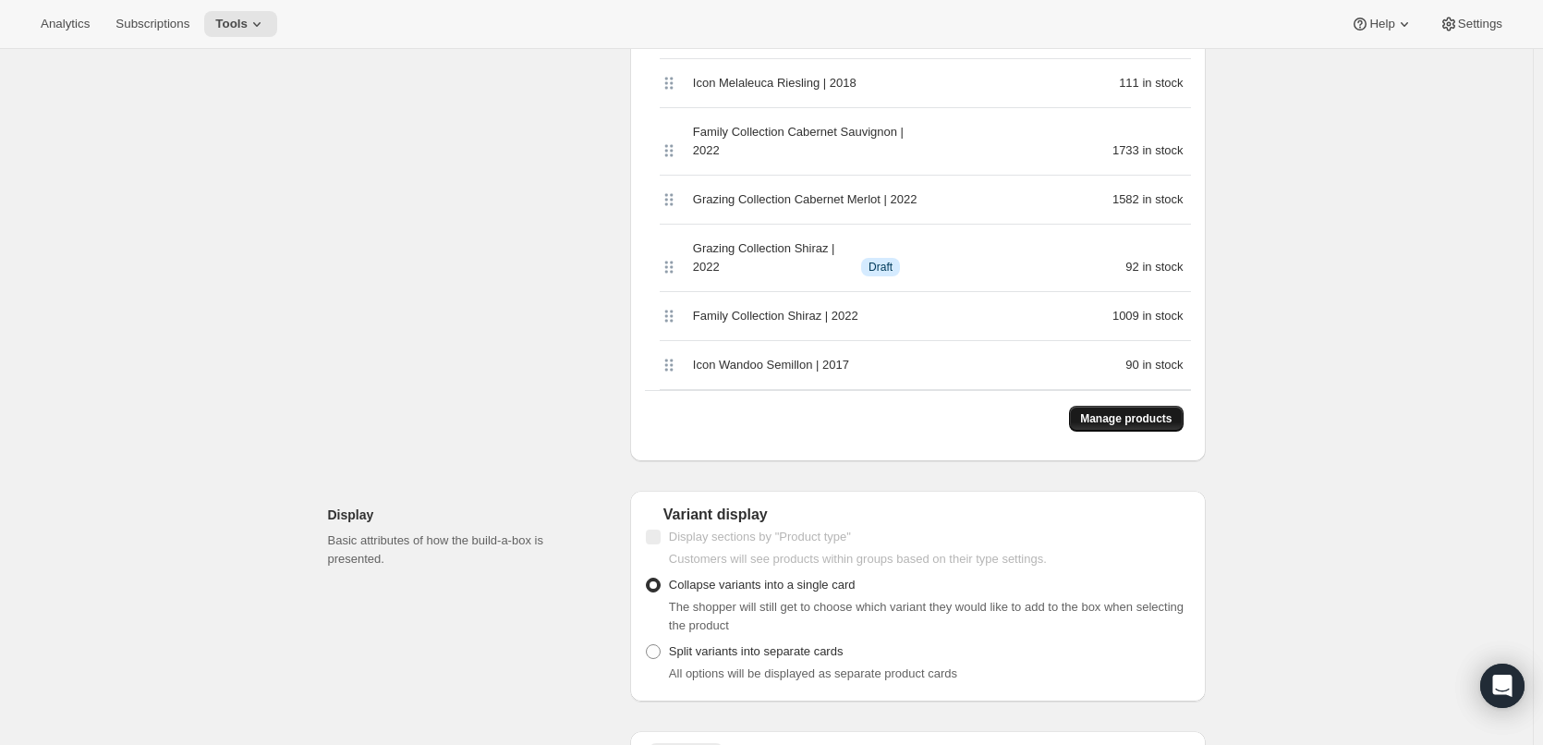
click at [1103, 411] on span "Manage products" at bounding box center [1125, 418] width 91 height 15
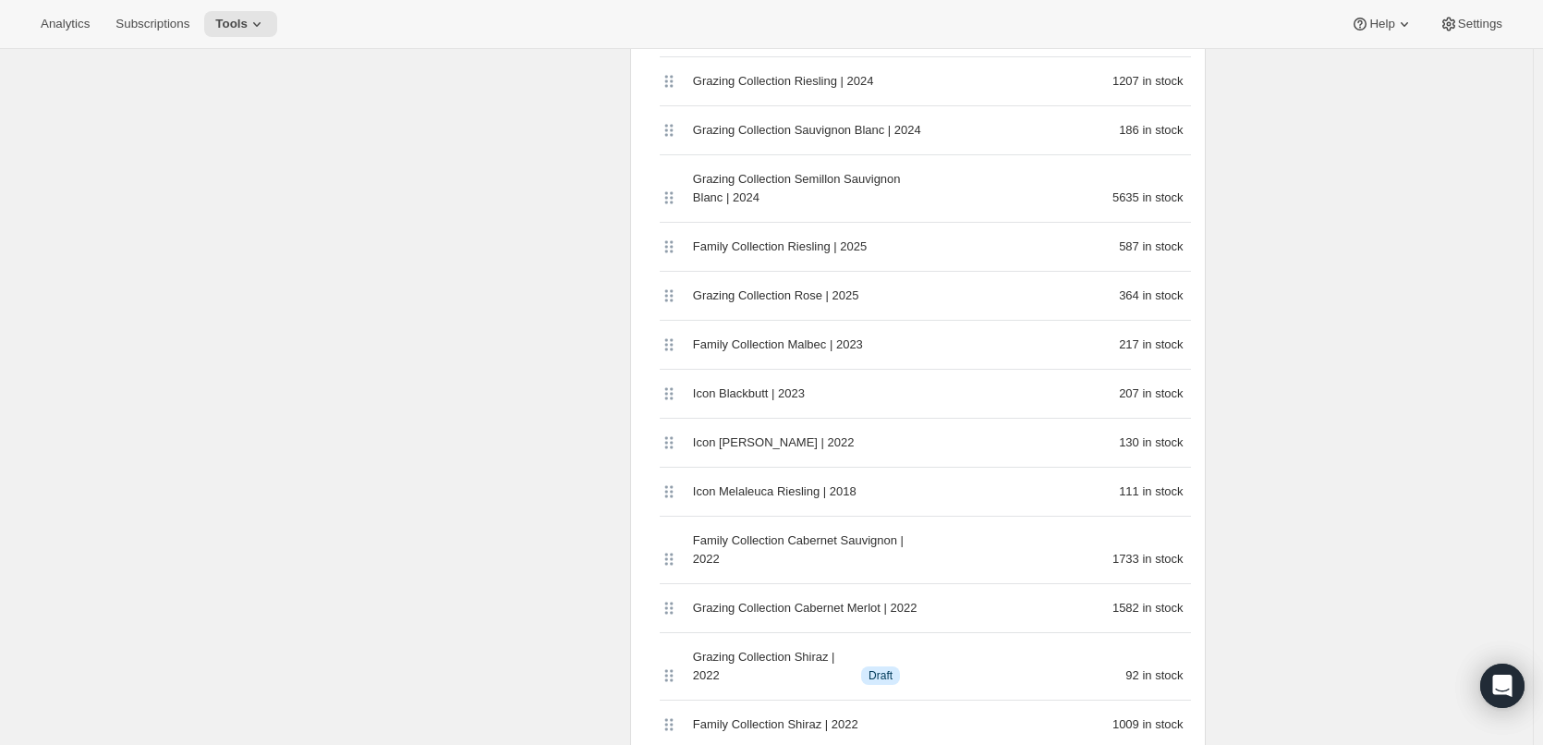
scroll to position [1109, 0]
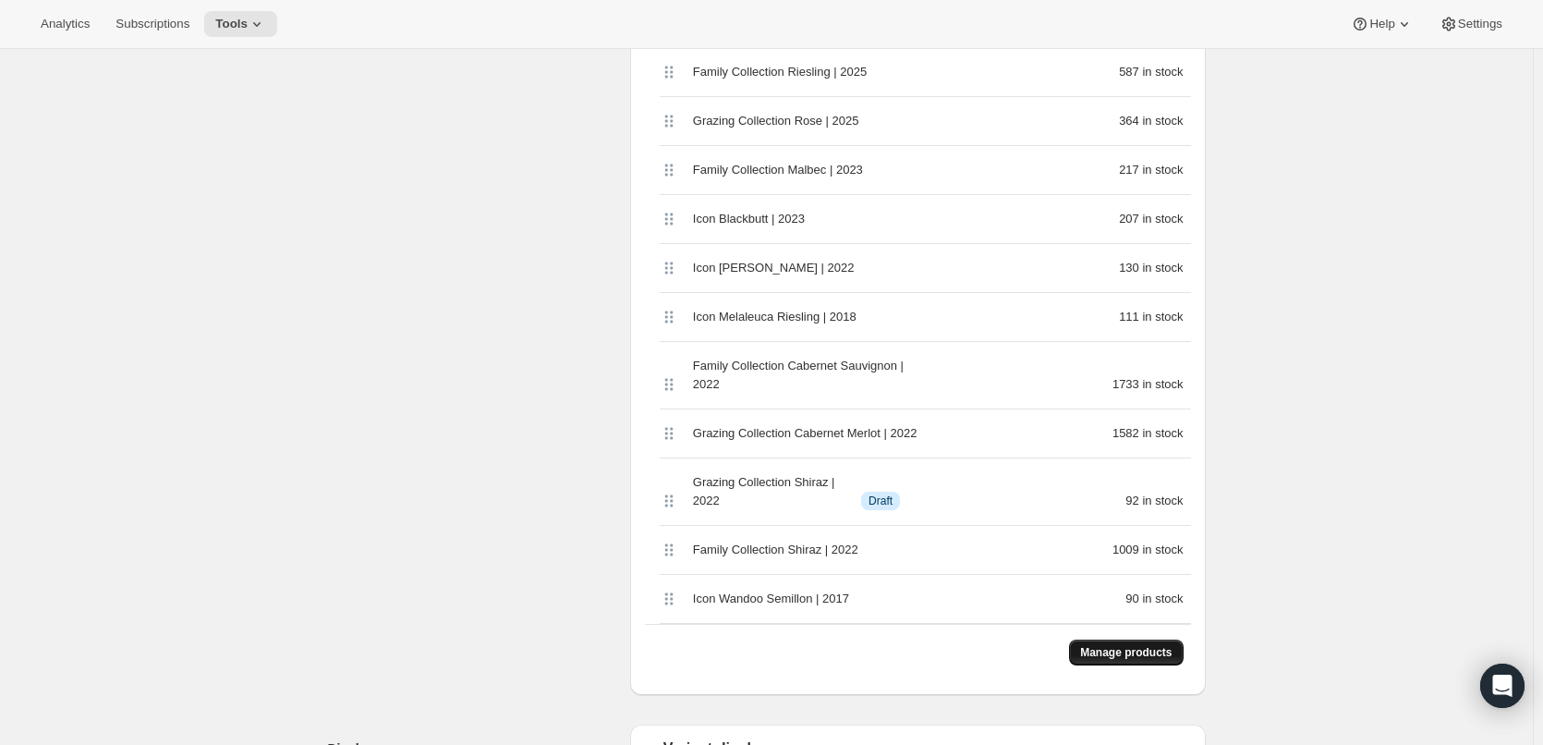
click at [1104, 645] on span "Manage products" at bounding box center [1125, 652] width 91 height 15
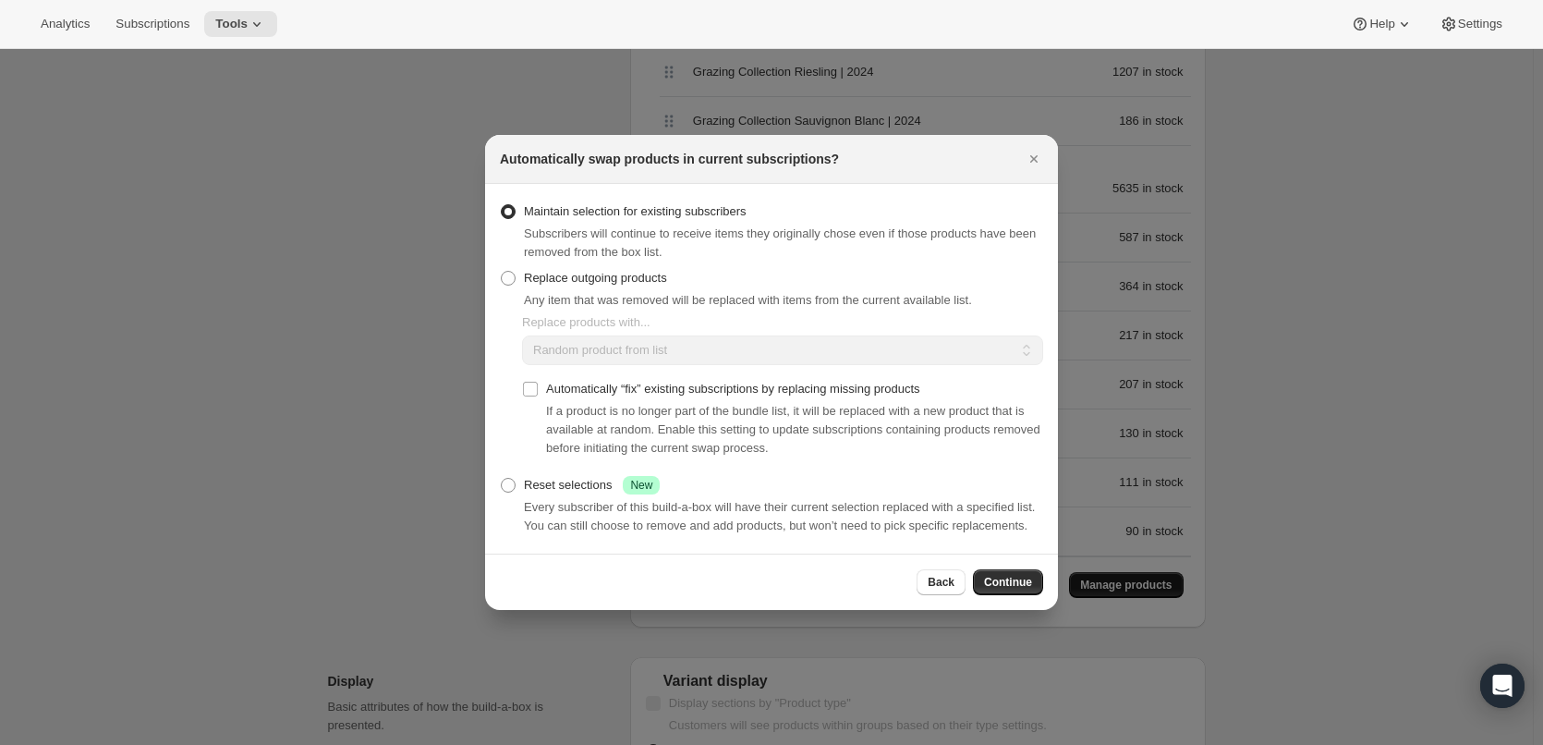
scroll to position [0, 0]
click at [512, 277] on span ":rcj:" at bounding box center [508, 278] width 15 height 15
click at [502, 272] on input "Replace outgoing products" at bounding box center [501, 271] width 1 height 1
radio input "true"
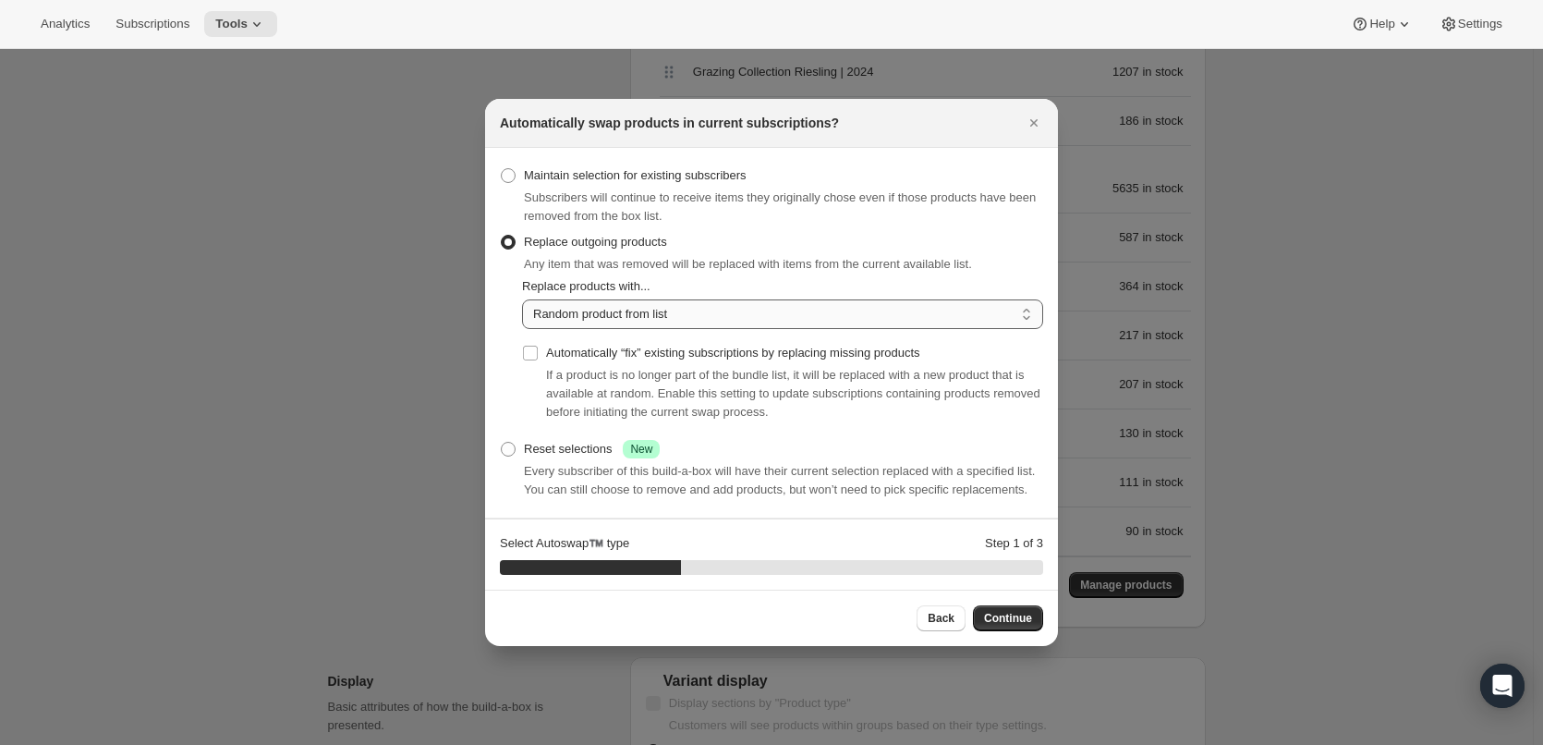
click at [1021, 310] on select "Random product from list Matching product type Select specific replacements" at bounding box center [782, 314] width 521 height 30
select select "selection"
click at [522, 299] on select "Random product from list Matching product type Select specific replacements" at bounding box center [782, 314] width 521 height 30
click at [1005, 613] on span "Continue" at bounding box center [1008, 618] width 48 height 15
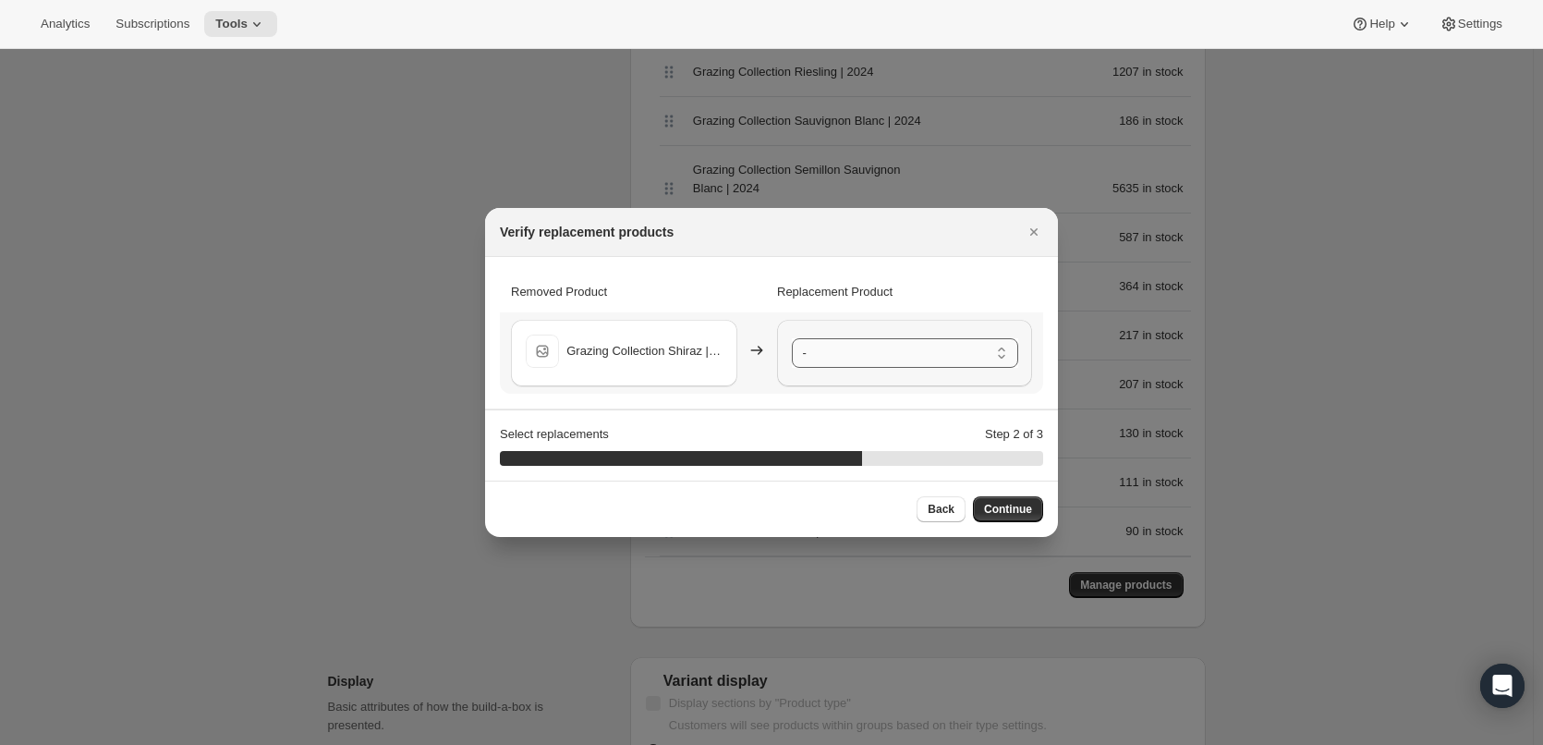
click at [1002, 347] on select "- Family Collection Cabernet Sauvignon | 2022 - Default Title Family Collection…" at bounding box center [905, 353] width 226 height 30
click at [1004, 505] on span "Continue" at bounding box center [1008, 509] width 48 height 15
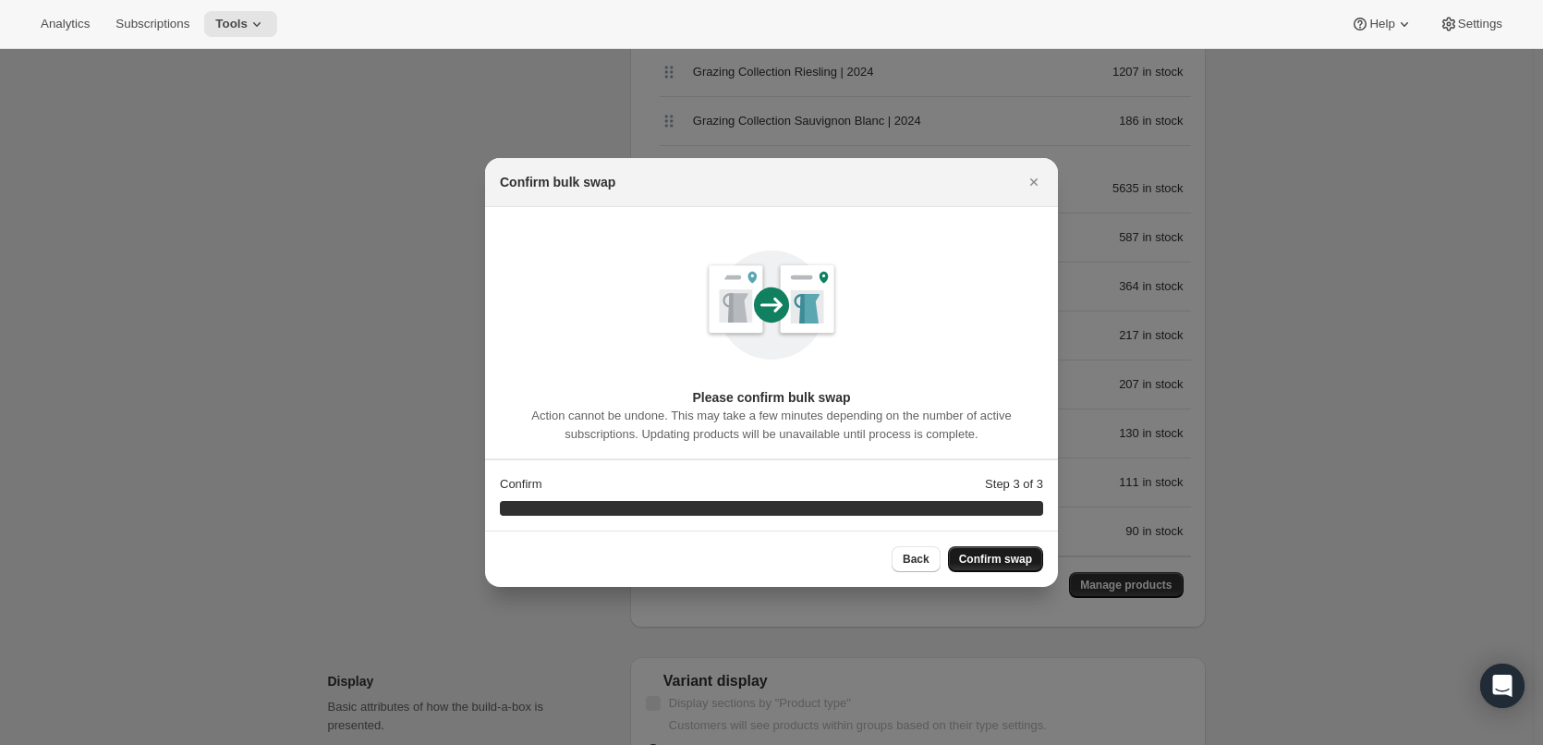
click at [990, 562] on span "Confirm swap" at bounding box center [995, 559] width 73 height 15
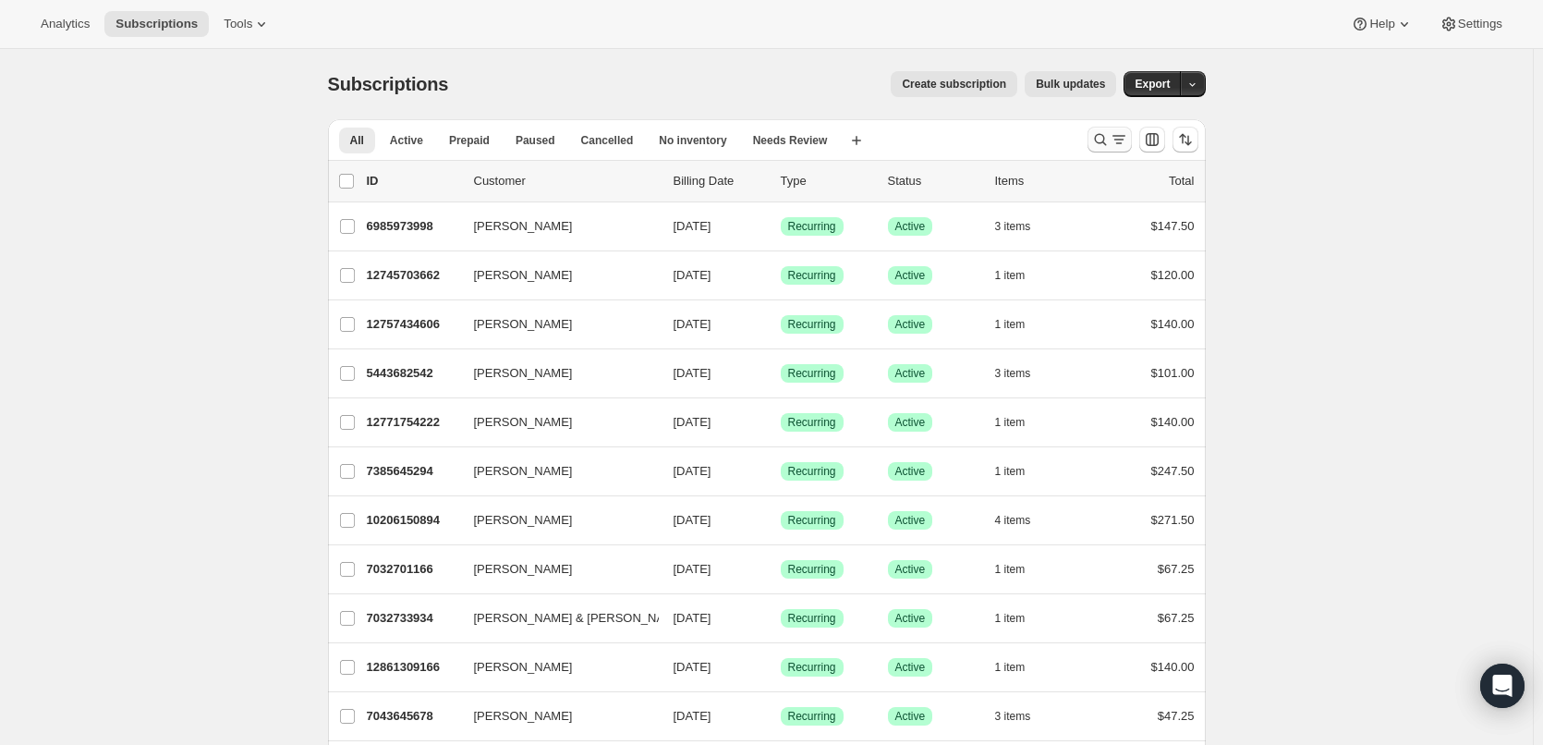
click at [1103, 140] on icon "Search and filter results" at bounding box center [1100, 139] width 18 height 18
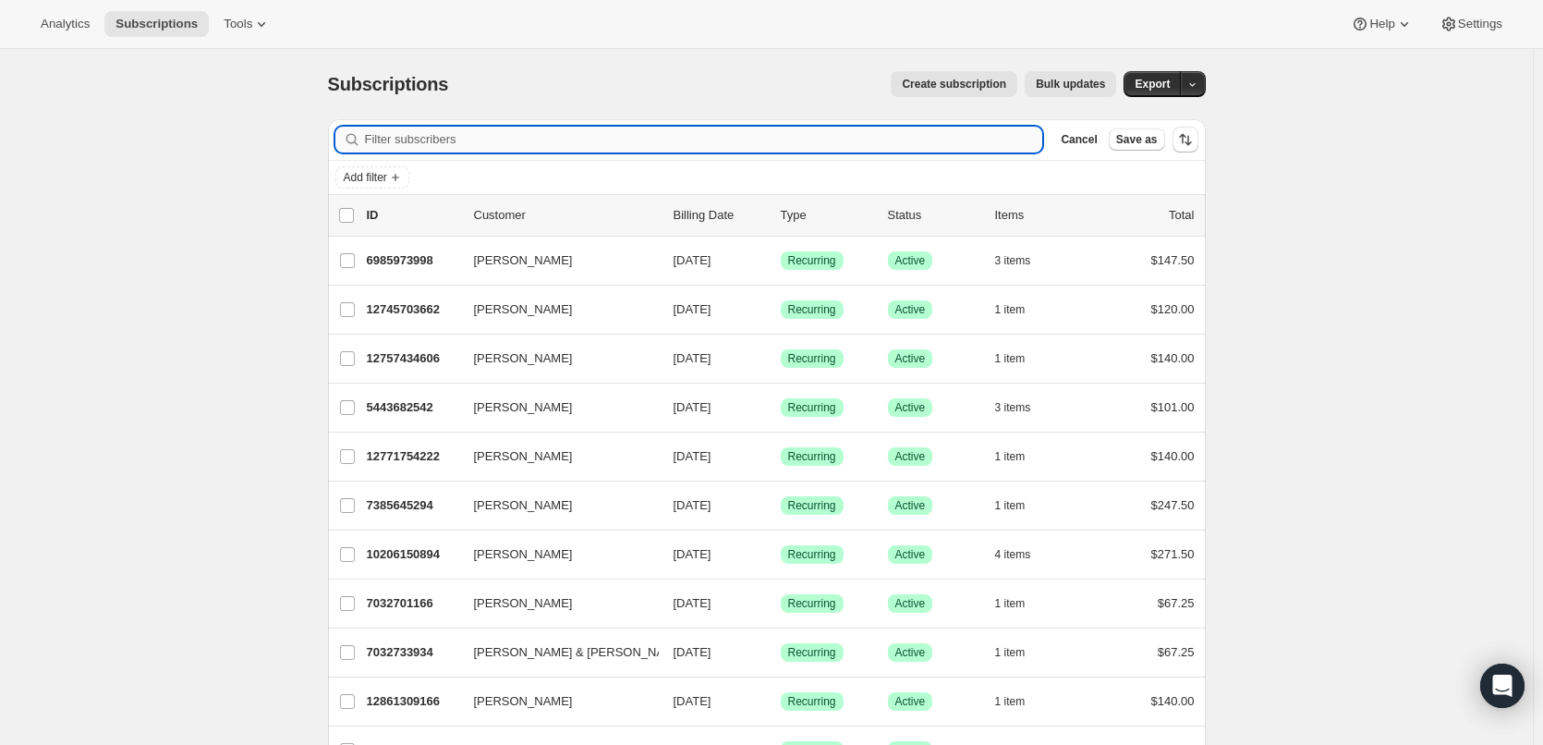
click at [522, 139] on input "Filter subscribers" at bounding box center [704, 140] width 678 height 26
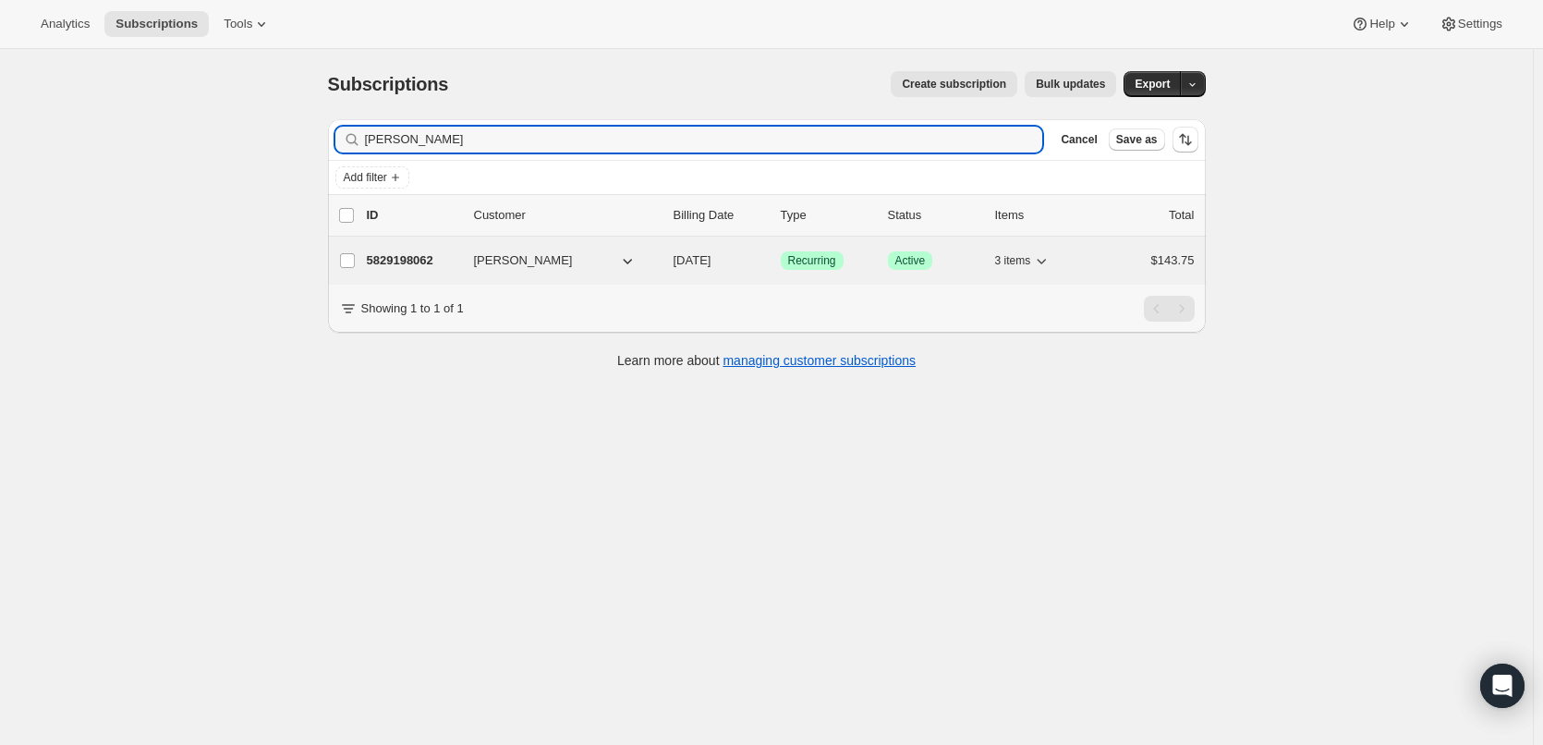
type input "jill buck"
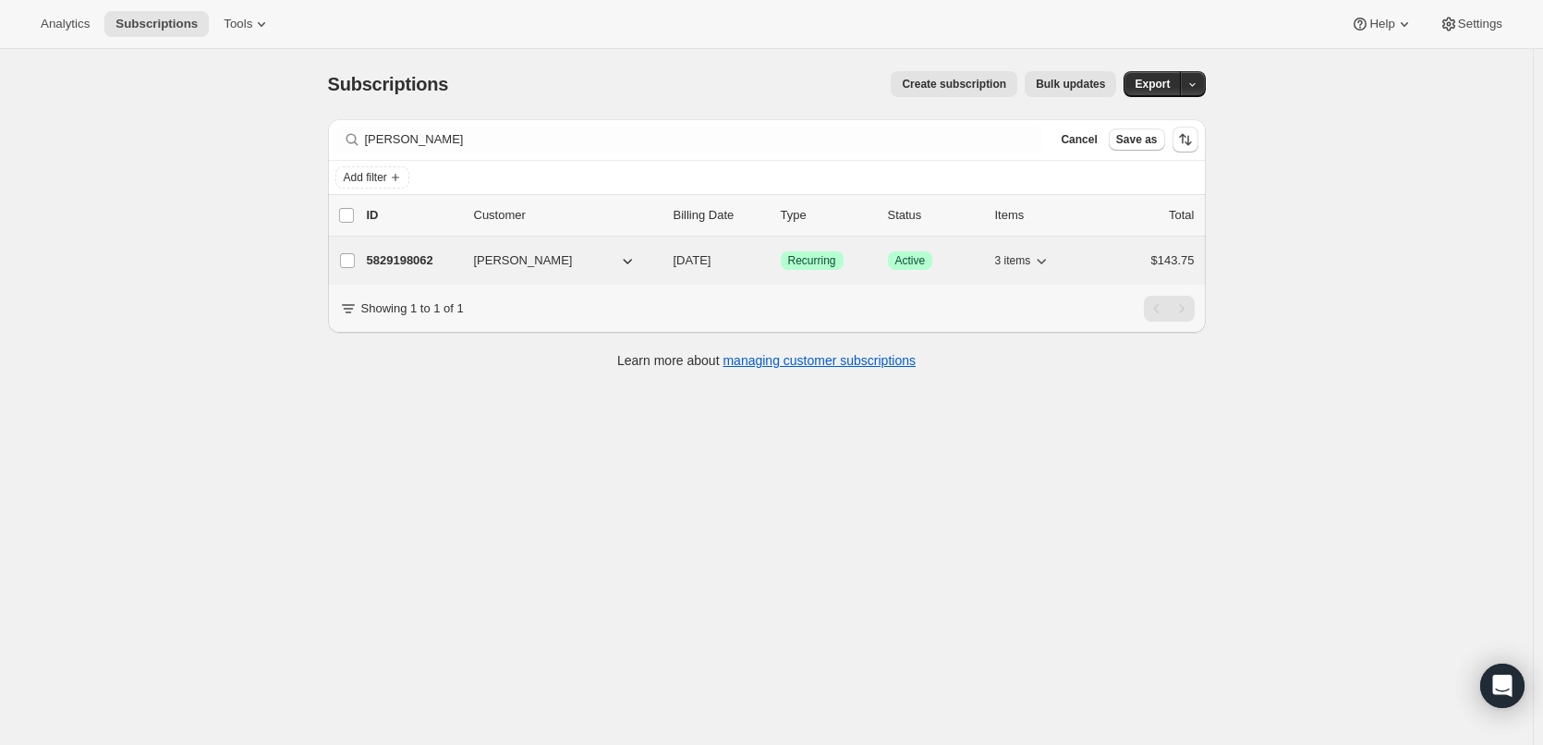
click at [508, 256] on span "[PERSON_NAME]" at bounding box center [523, 260] width 99 height 18
click at [414, 256] on p "5829198062" at bounding box center [413, 260] width 92 height 18
